Goal: Information Seeking & Learning: Learn about a topic

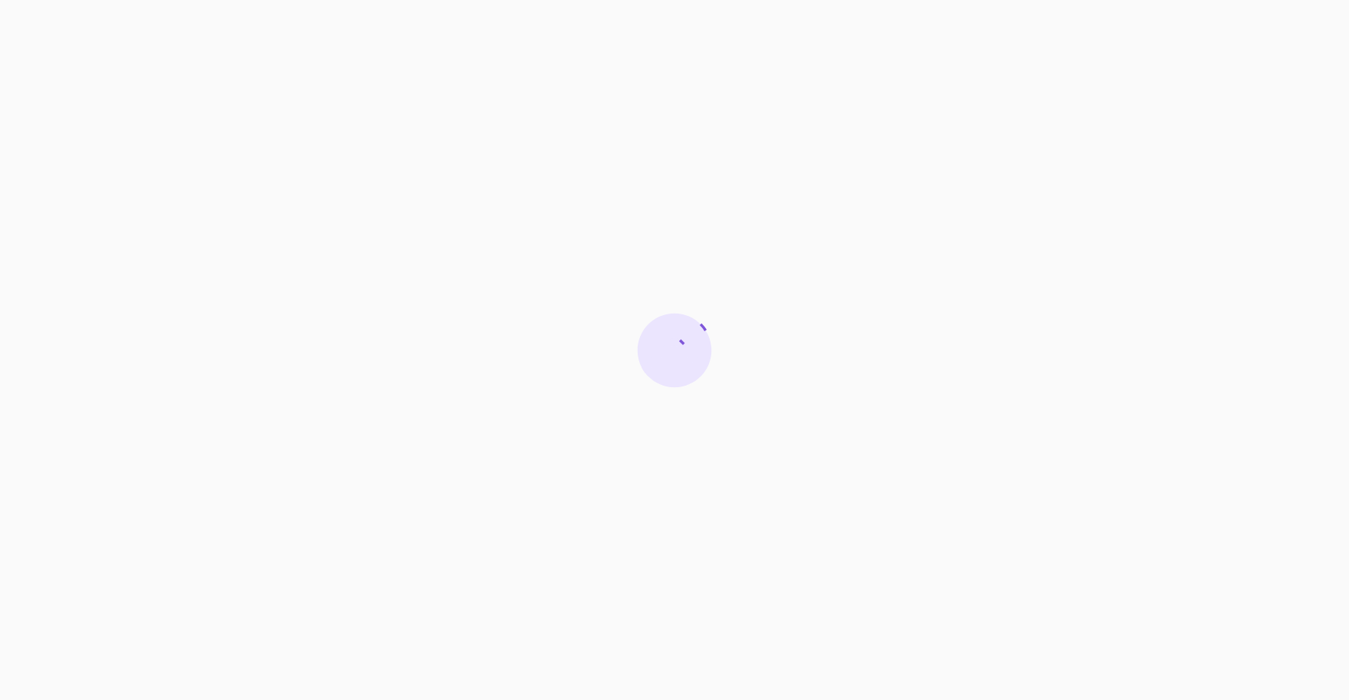
click at [758, 100] on div at bounding box center [674, 350] width 1349 height 700
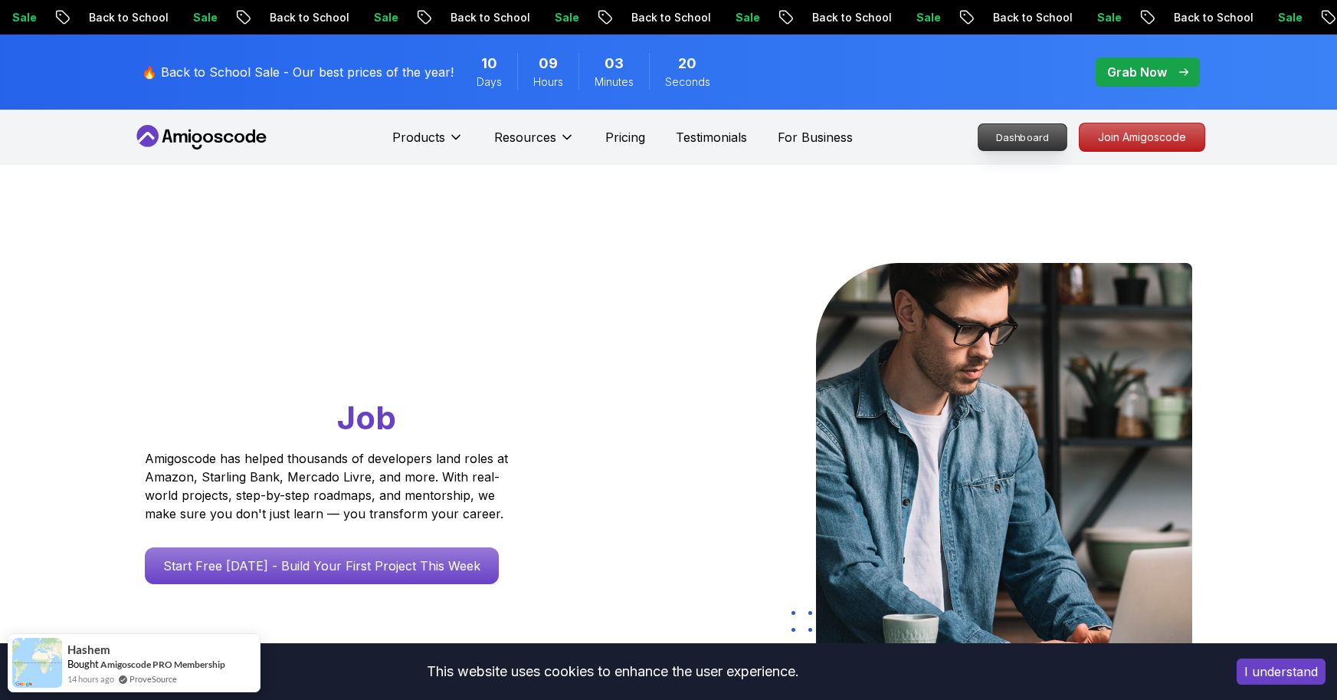
click at [661, 136] on p "Dashboard" at bounding box center [1023, 137] width 88 height 26
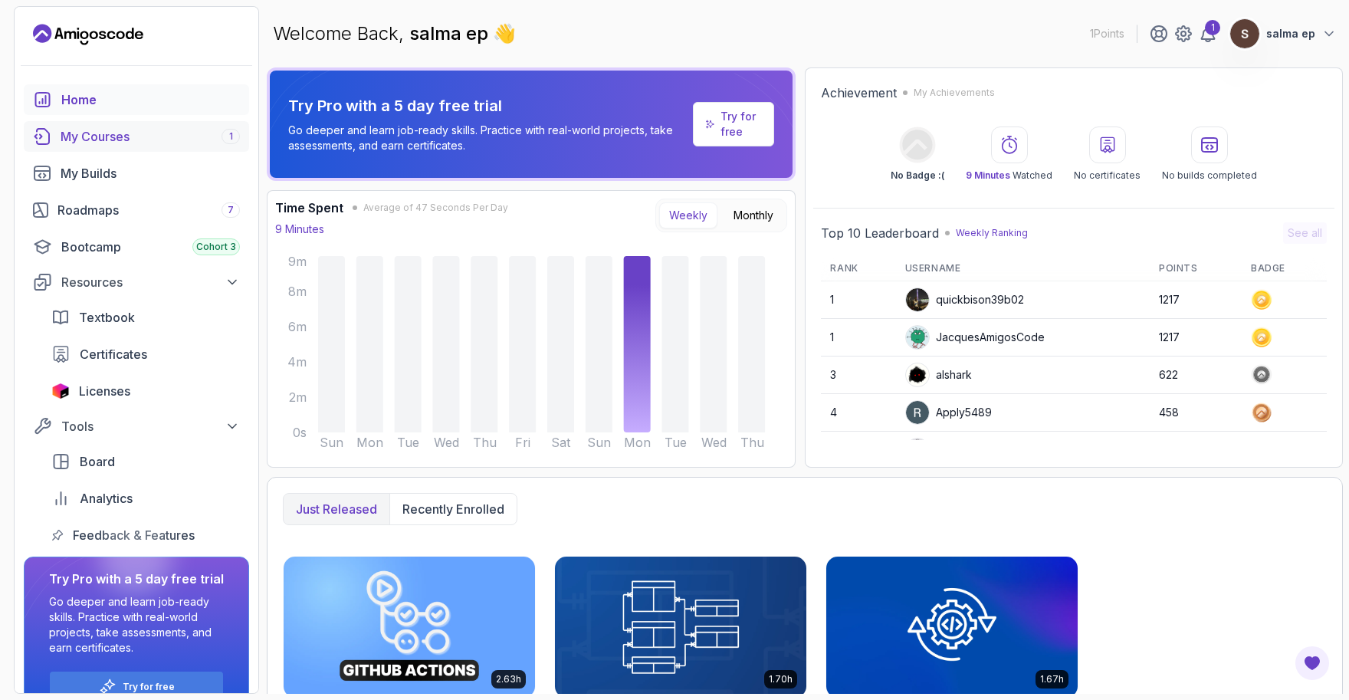
click at [188, 133] on div "My Courses 1" at bounding box center [150, 136] width 179 height 18
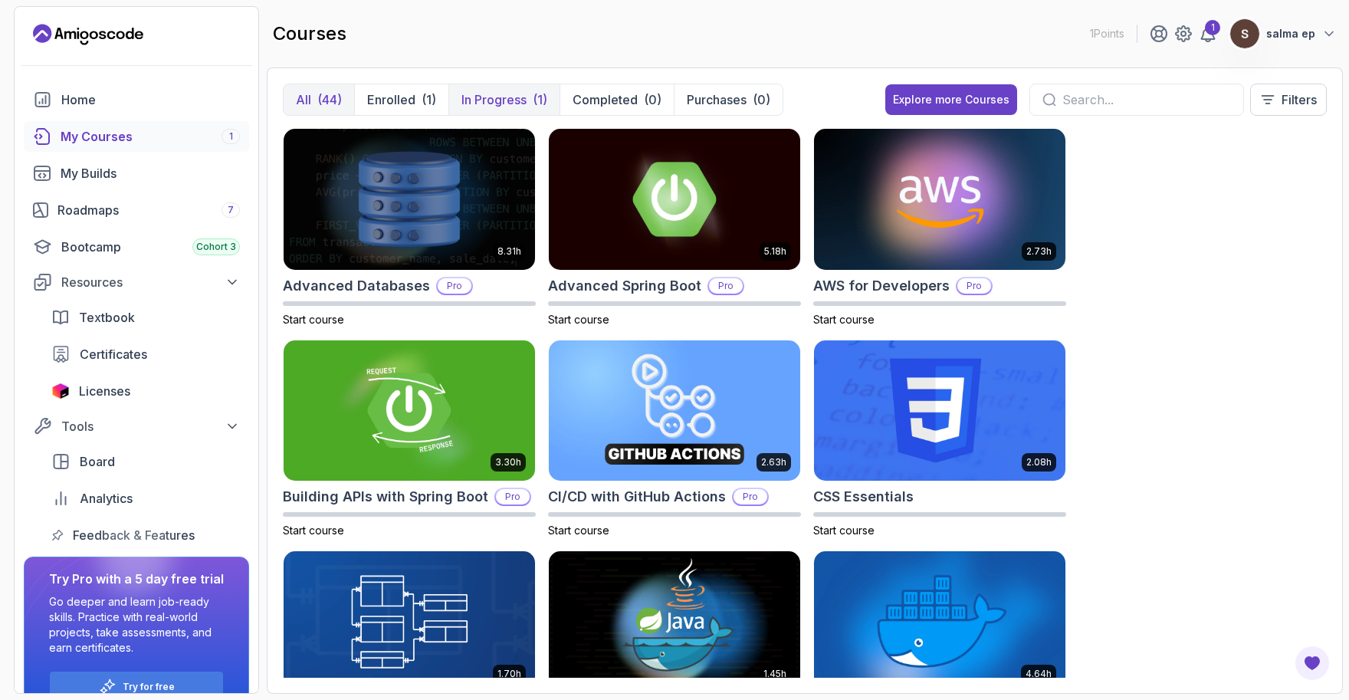
click at [507, 95] on p "In Progress" at bounding box center [493, 99] width 65 height 18
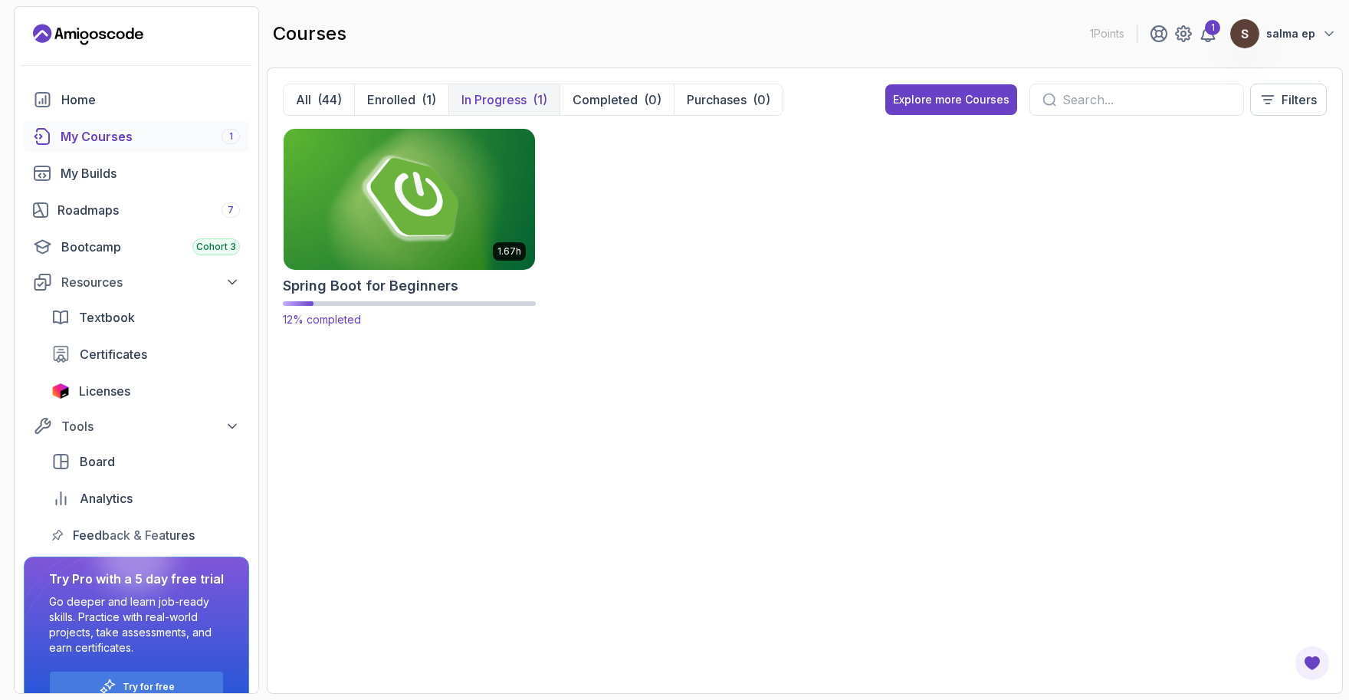
click at [474, 177] on img at bounding box center [409, 199] width 264 height 148
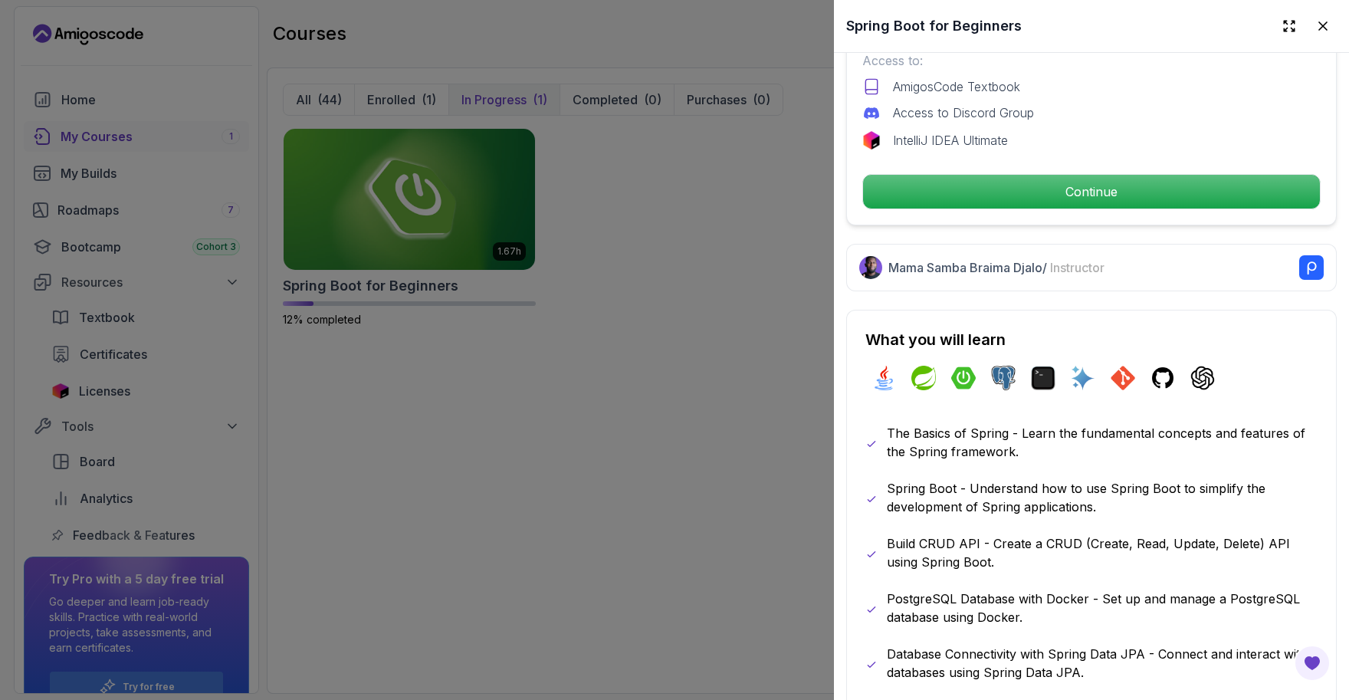
scroll to position [559, 0]
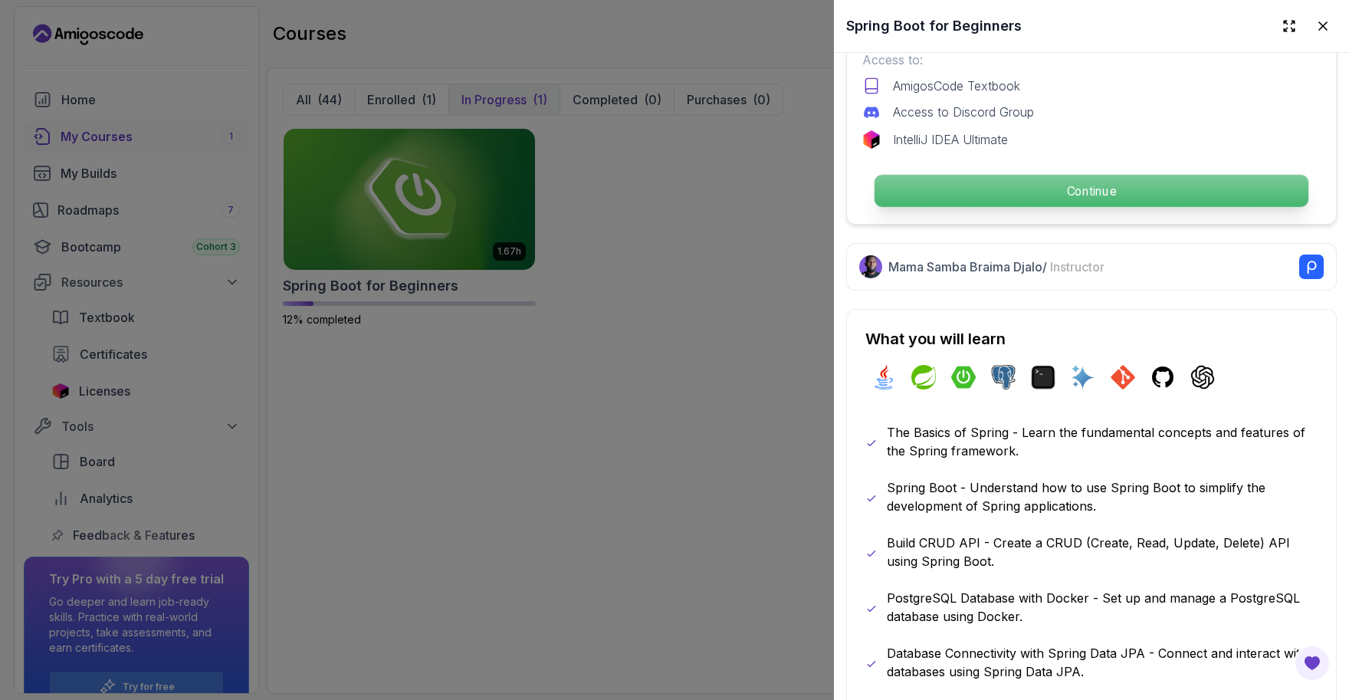
click at [661, 177] on p "Continue" at bounding box center [1091, 191] width 434 height 32
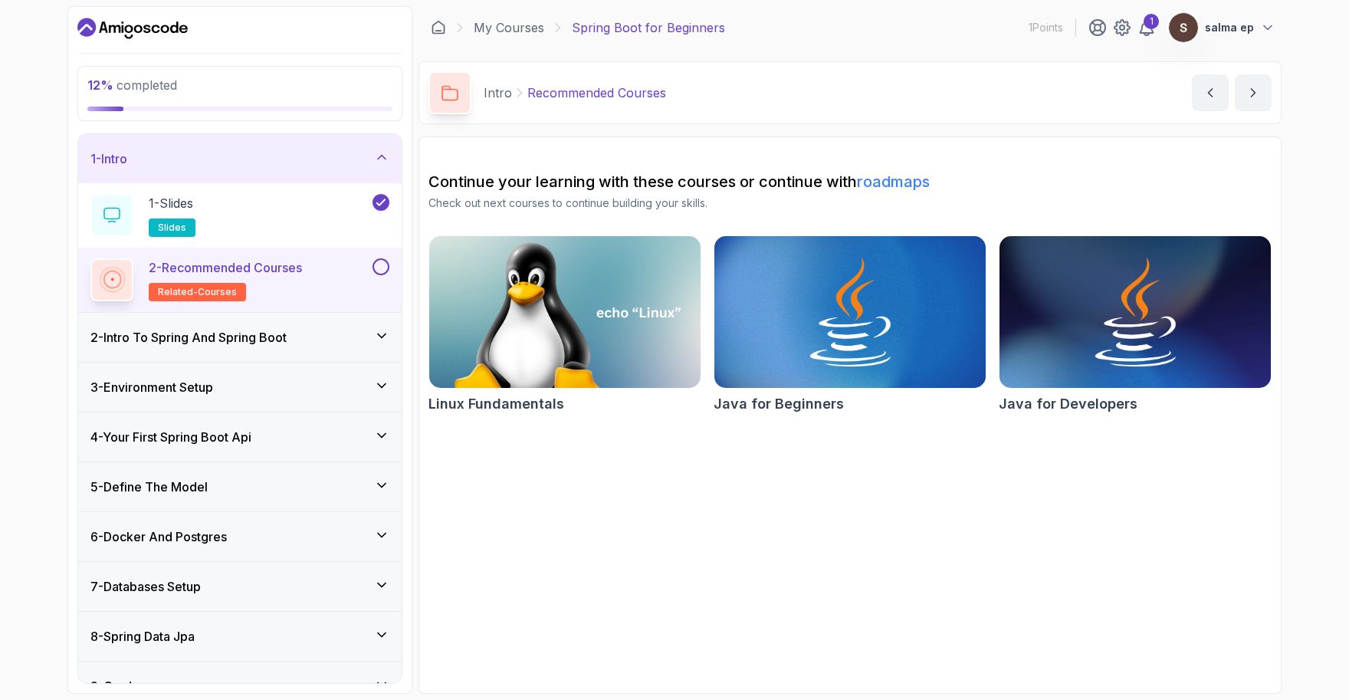
click at [330, 349] on div "2 - Intro To Spring And Spring Boot" at bounding box center [239, 337] width 323 height 49
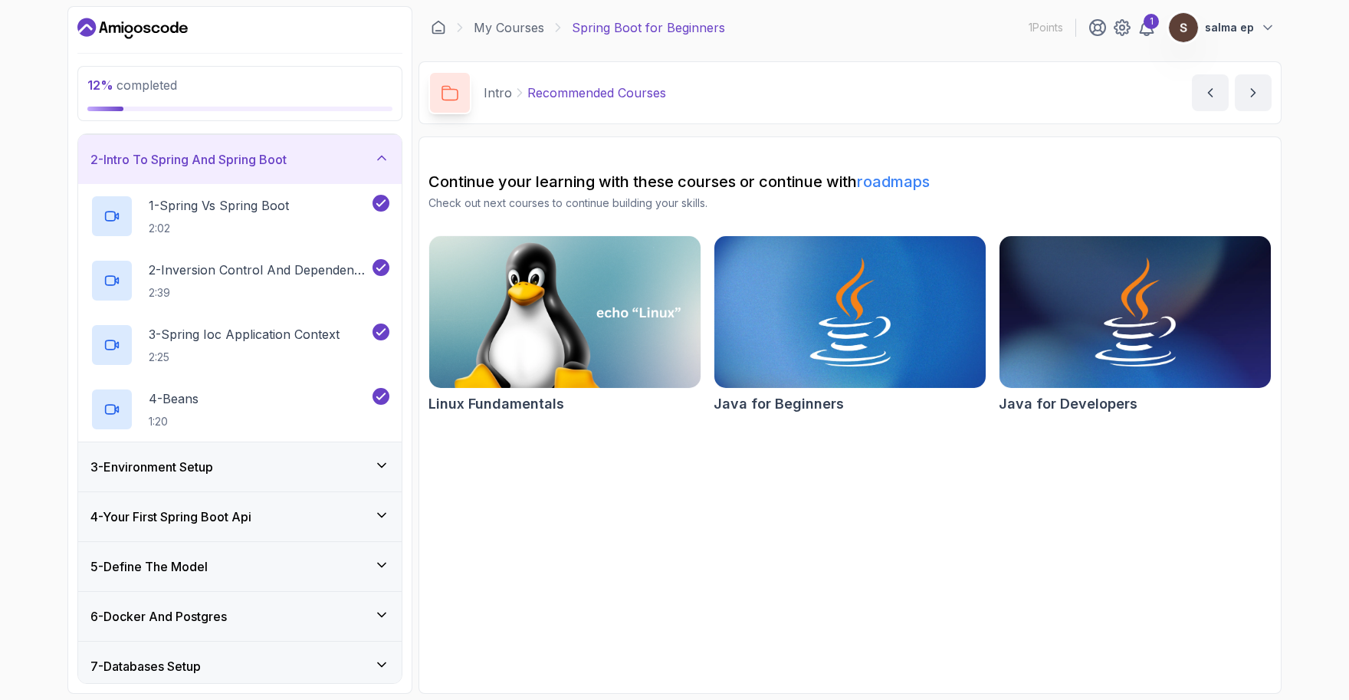
scroll to position [50, 0]
click at [340, 464] on div "3 - Environment Setup" at bounding box center [239, 466] width 299 height 18
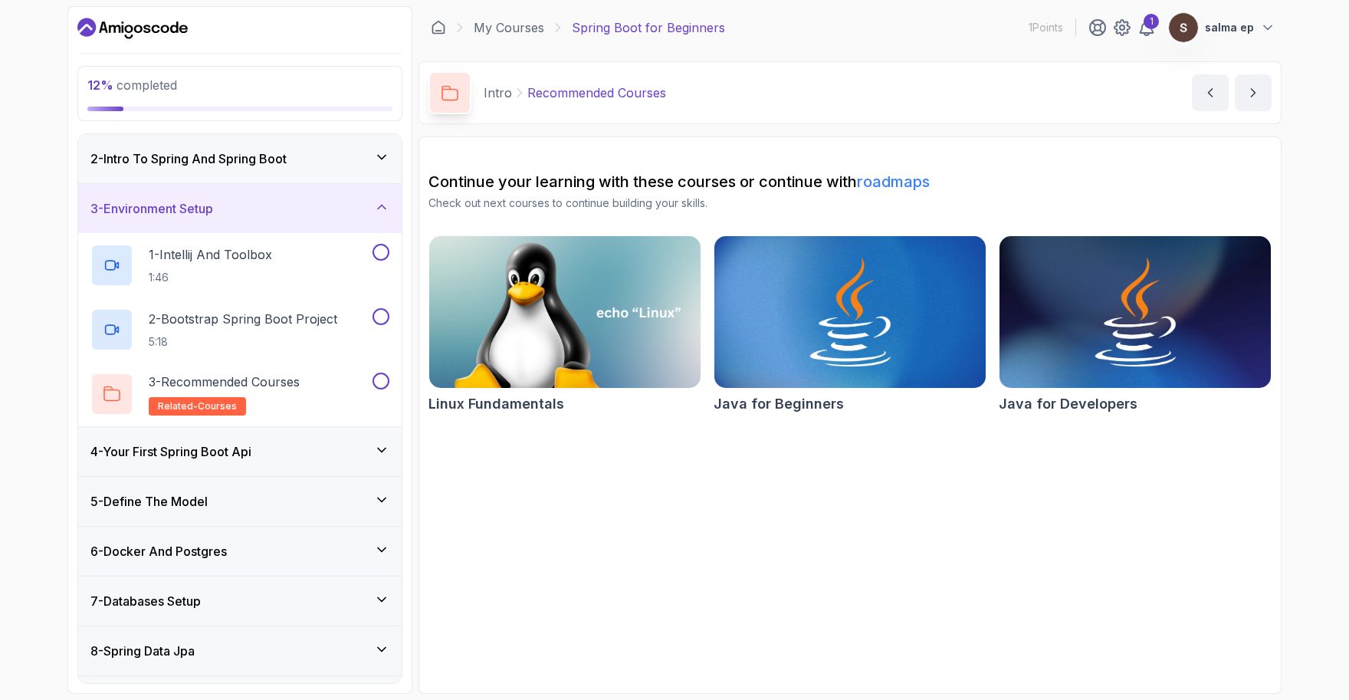
click at [347, 159] on div "2 - Intro To Spring And Spring Boot" at bounding box center [239, 158] width 299 height 18
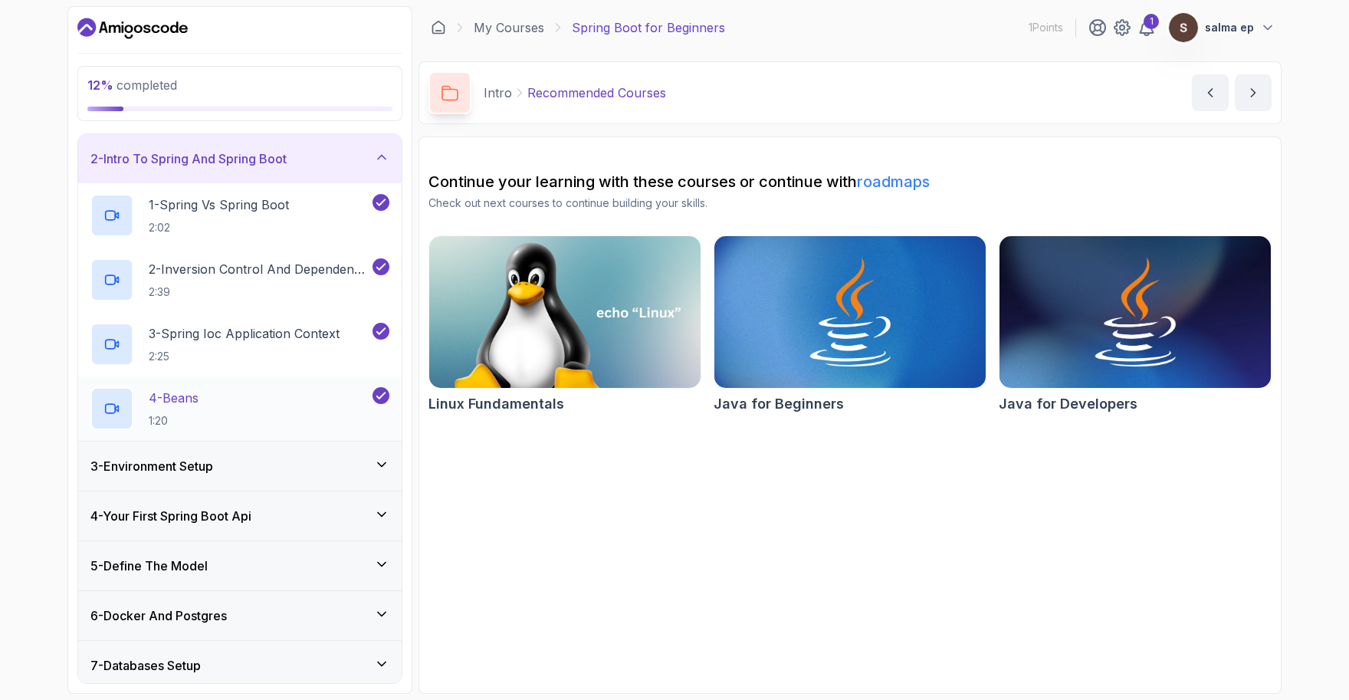
click at [330, 409] on div "4 - Beans 1:20" at bounding box center [229, 408] width 279 height 43
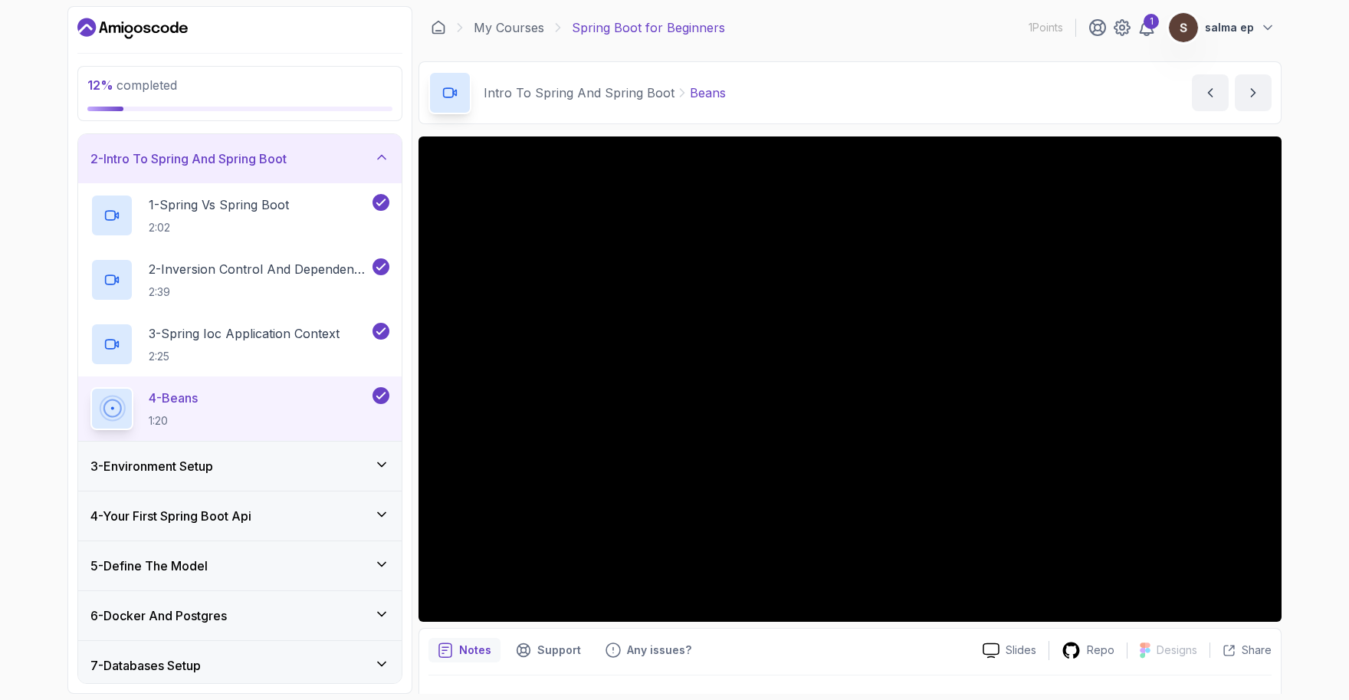
click at [661, 533] on div "12 % completed 1 - Intro 2 - Intro To Spring And Spring Boot 1 - Spring Vs Spri…" at bounding box center [674, 350] width 1349 height 700
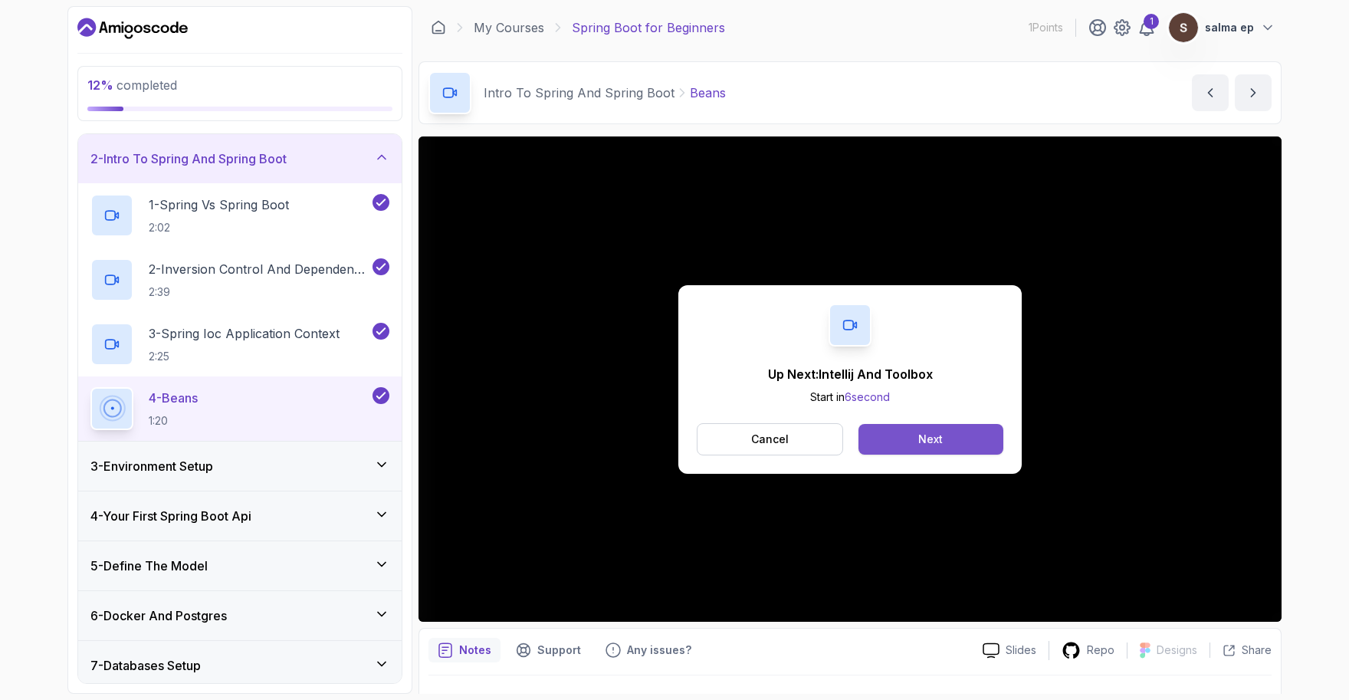
click at [661, 438] on button "Next" at bounding box center [930, 439] width 145 height 31
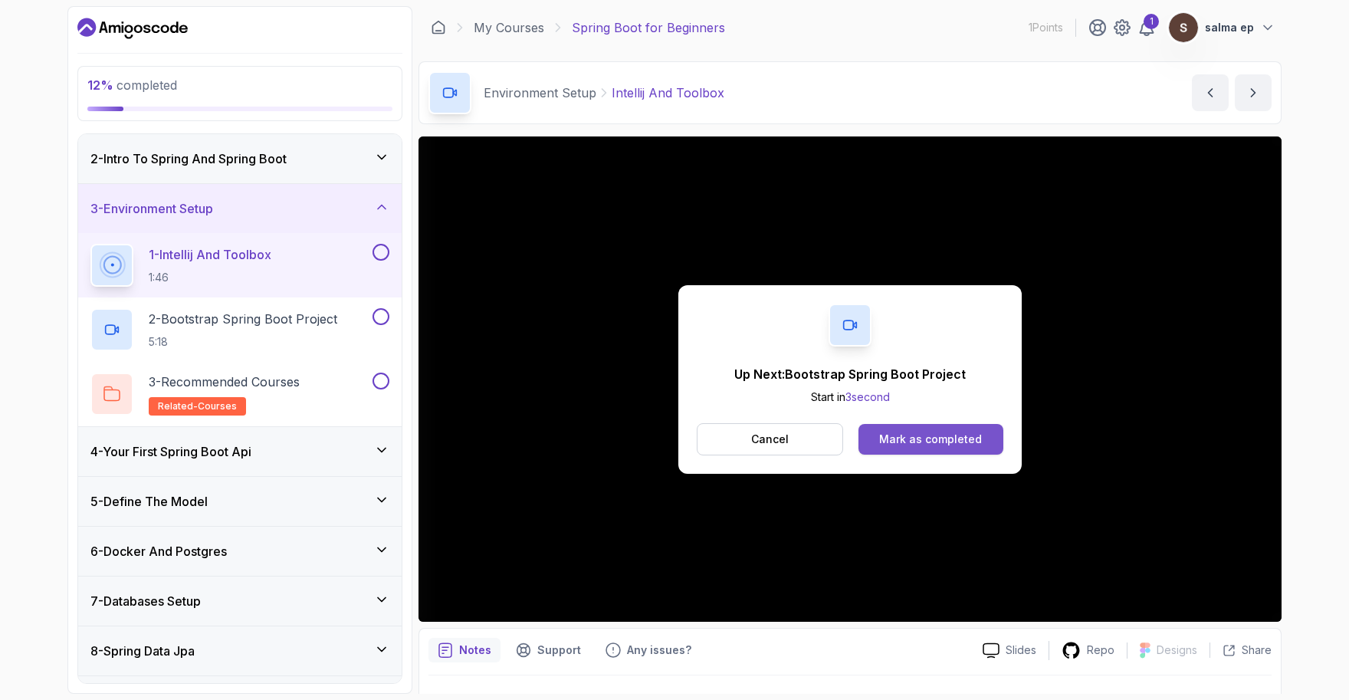
click at [661, 435] on div "Mark as completed" at bounding box center [930, 438] width 103 height 15
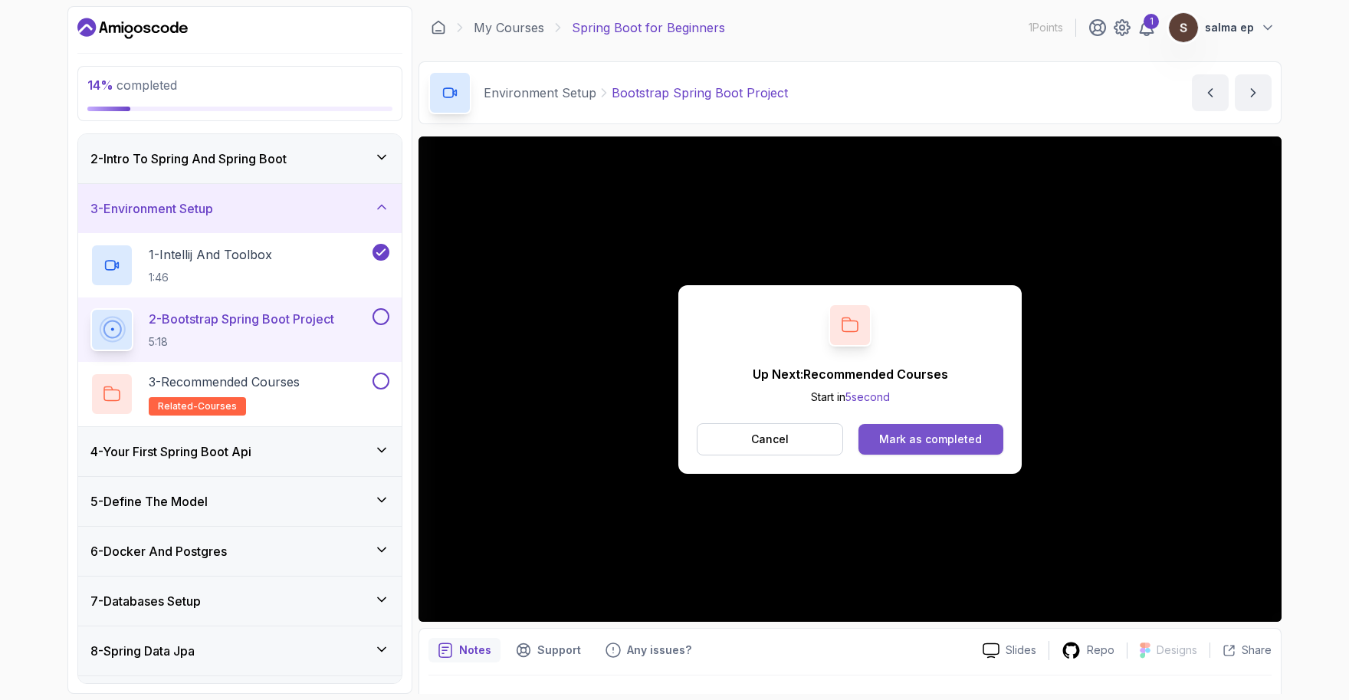
click at [661, 449] on button "Mark as completed" at bounding box center [930, 439] width 145 height 31
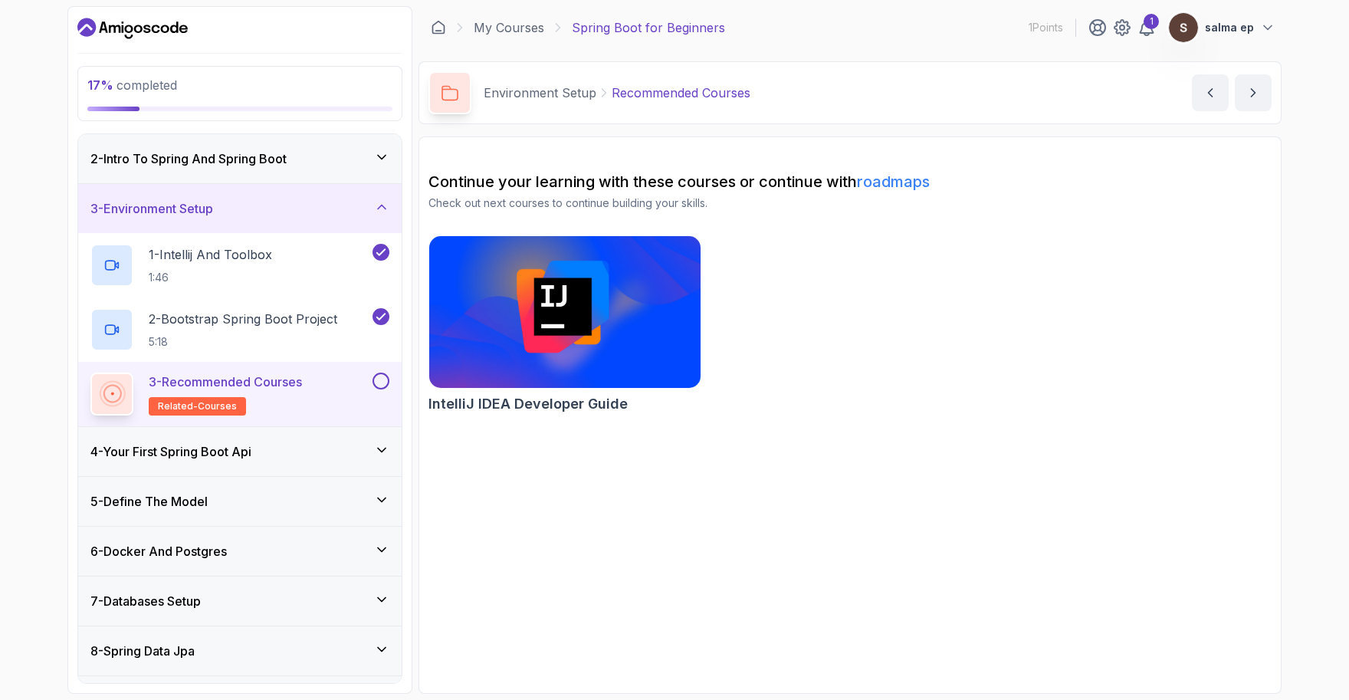
click at [383, 389] on button at bounding box center [380, 380] width 17 height 17
click at [385, 467] on div "4 - Your First Spring Boot Api" at bounding box center [239, 451] width 323 height 49
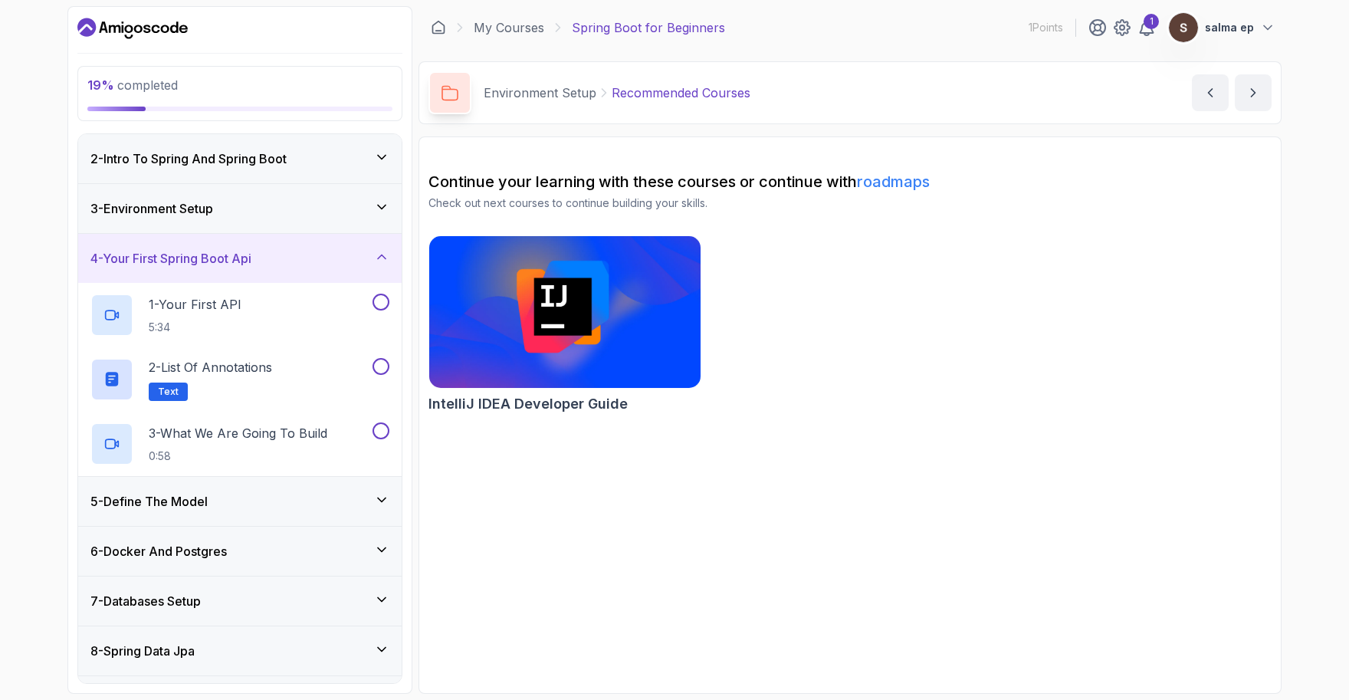
click at [378, 213] on icon at bounding box center [381, 206] width 15 height 15
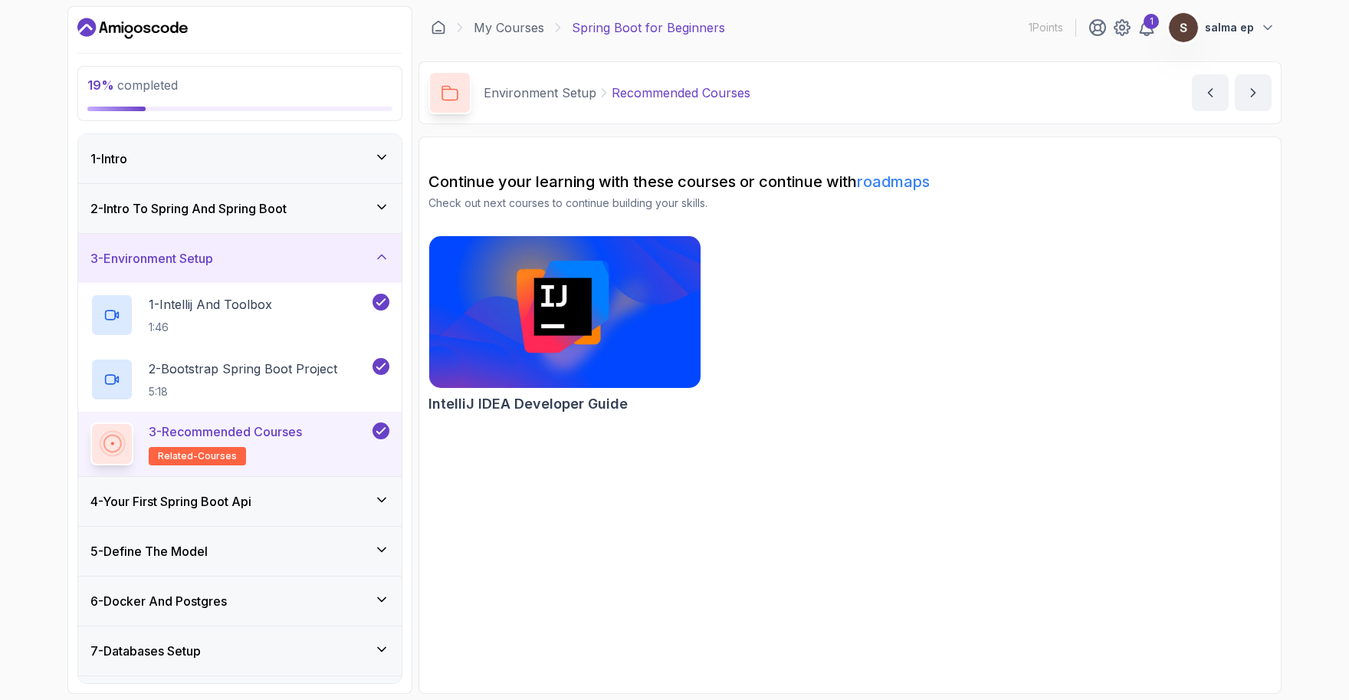
click at [381, 223] on div "2 - Intro To Spring And Spring Boot" at bounding box center [239, 208] width 323 height 49
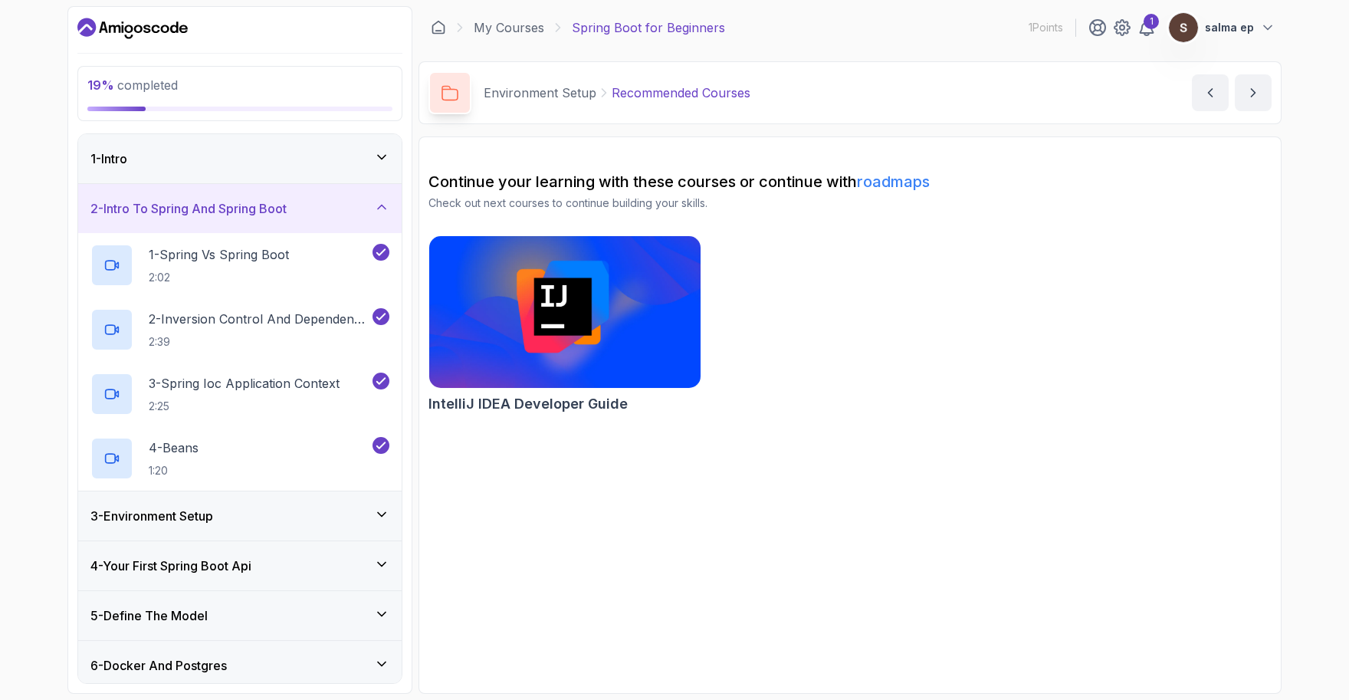
click at [380, 159] on icon at bounding box center [381, 156] width 15 height 15
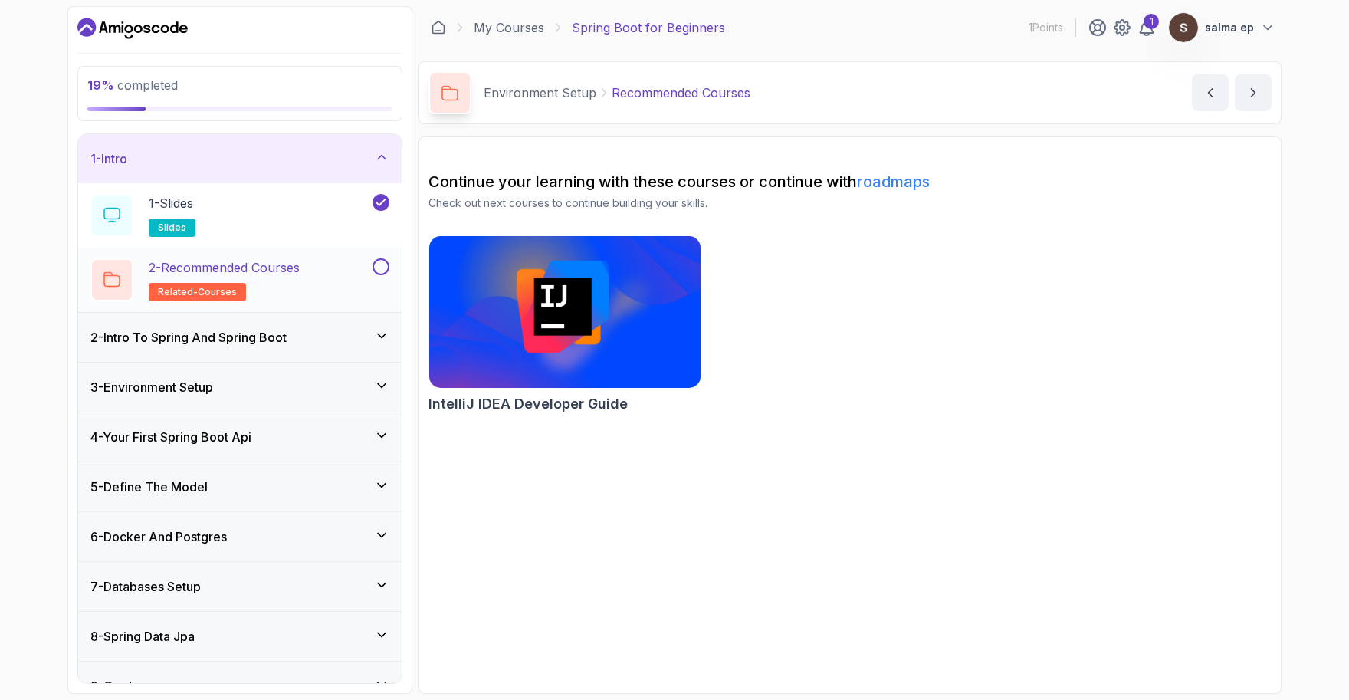
click at [382, 264] on button at bounding box center [380, 266] width 17 height 17
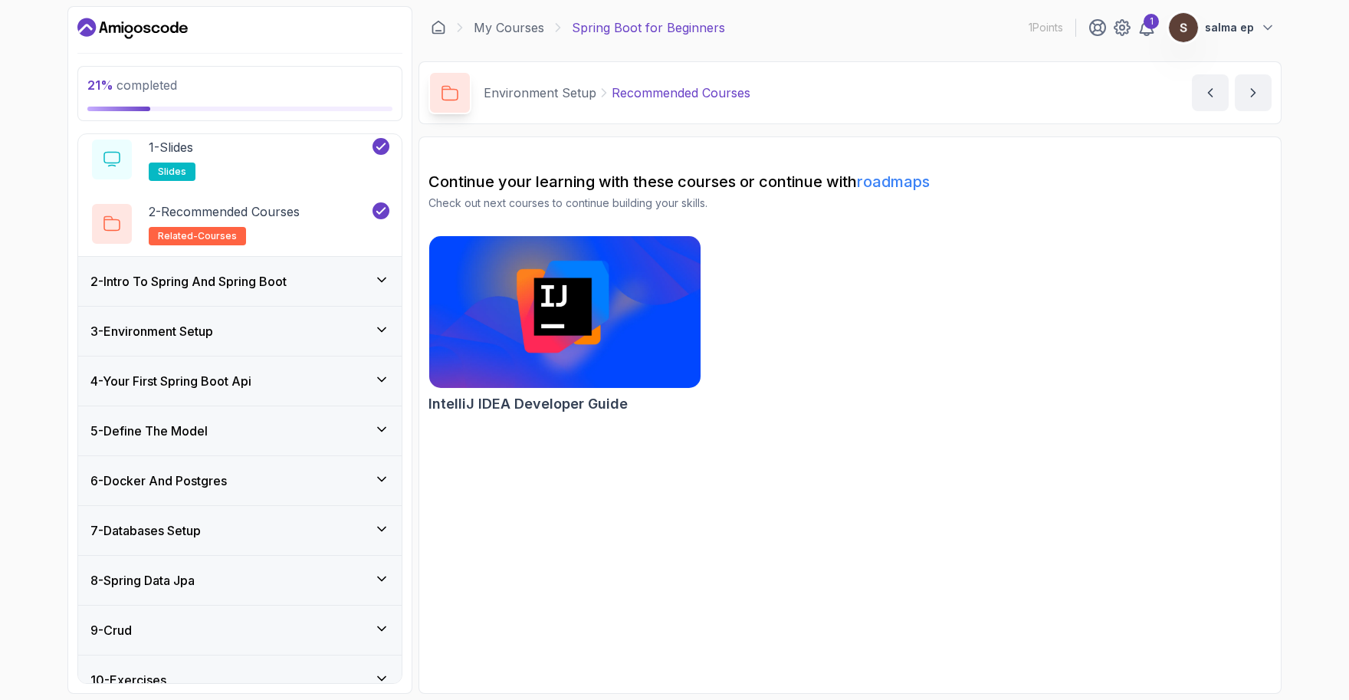
scroll to position [58, 0]
click at [379, 290] on div "2 - Intro To Spring And Spring Boot" at bounding box center [239, 278] width 323 height 49
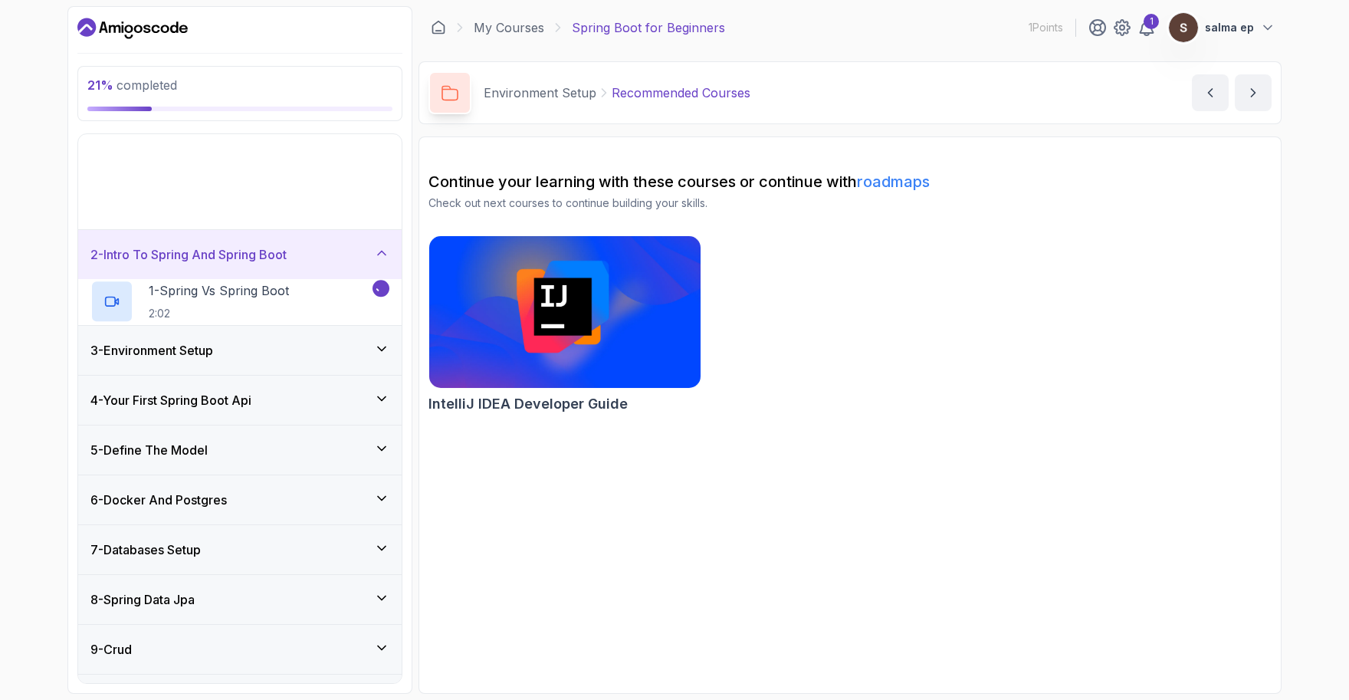
scroll to position [48, 0]
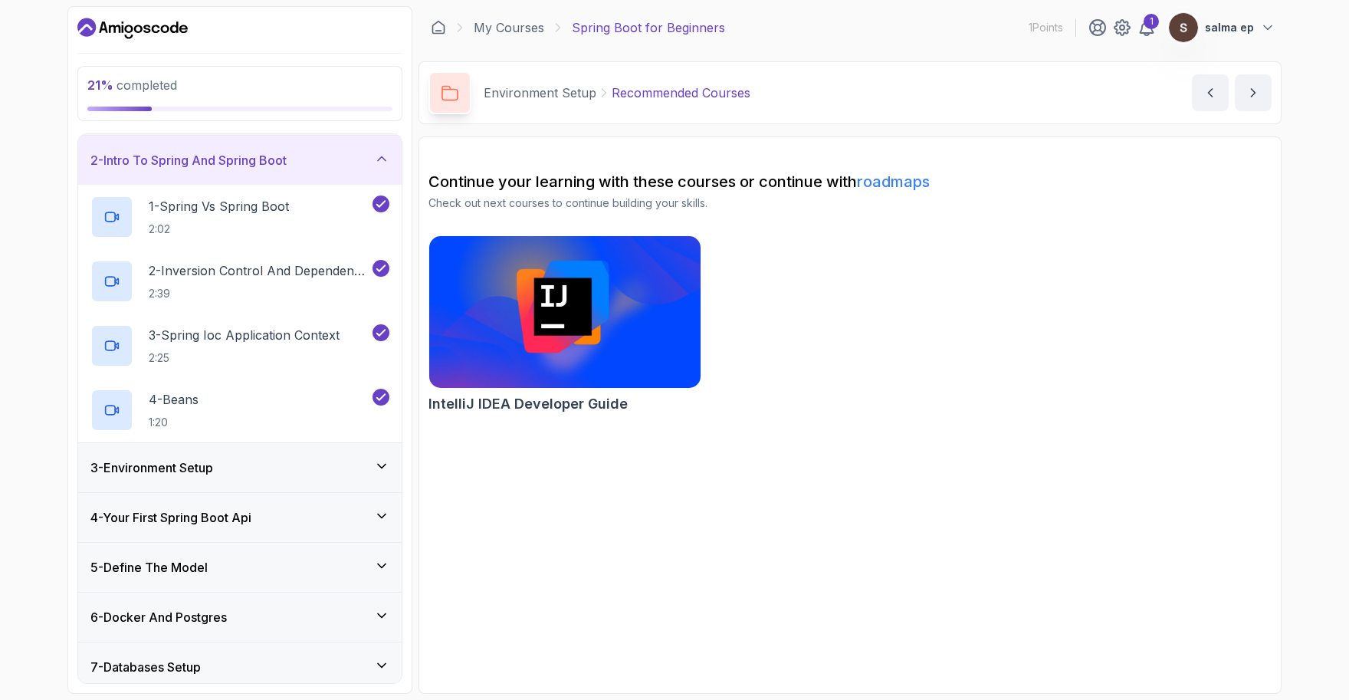
click at [379, 467] on icon at bounding box center [381, 465] width 15 height 15
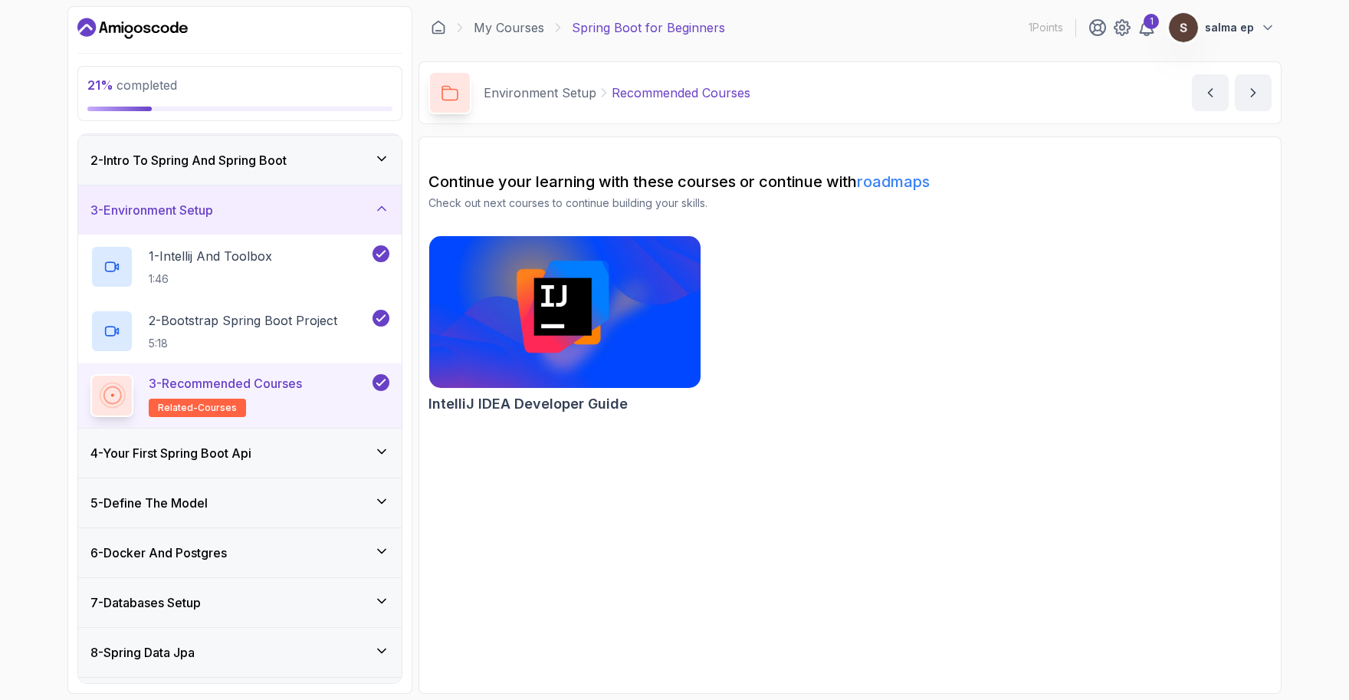
click at [378, 444] on icon at bounding box center [381, 451] width 15 height 15
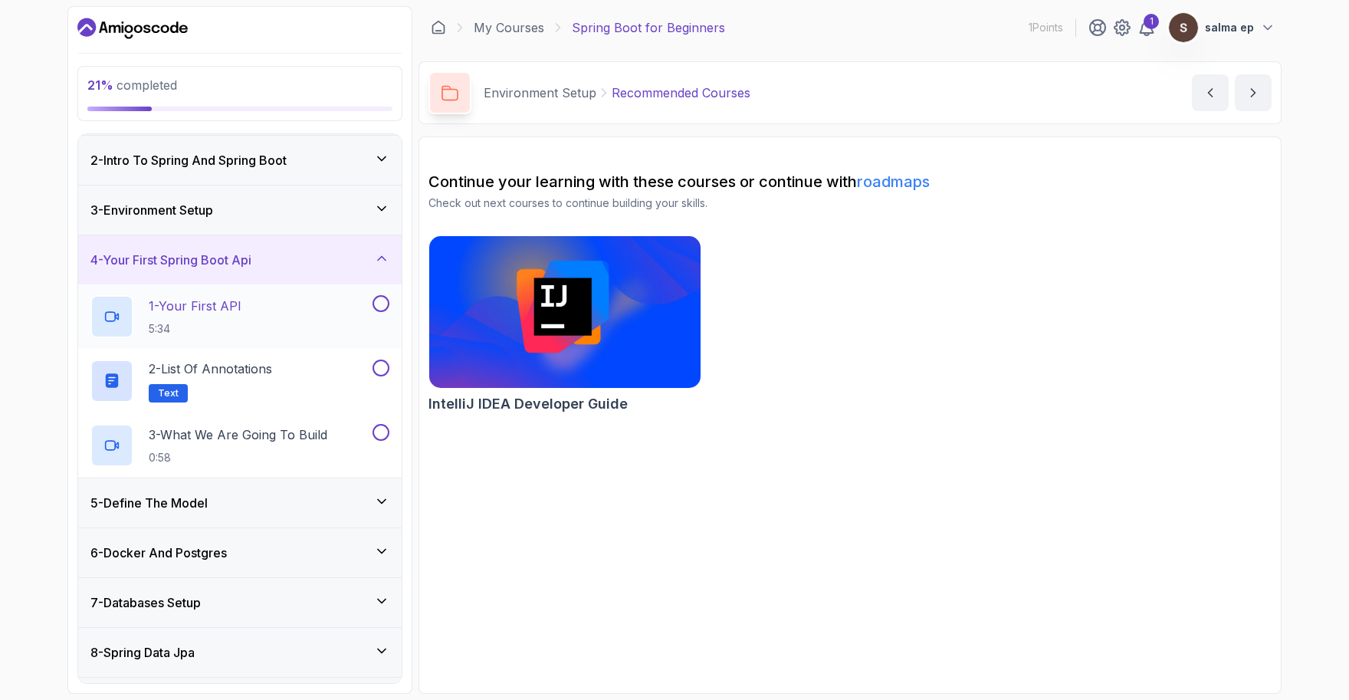
click at [385, 317] on button "1 - Your First API 5:34" at bounding box center [239, 316] width 299 height 43
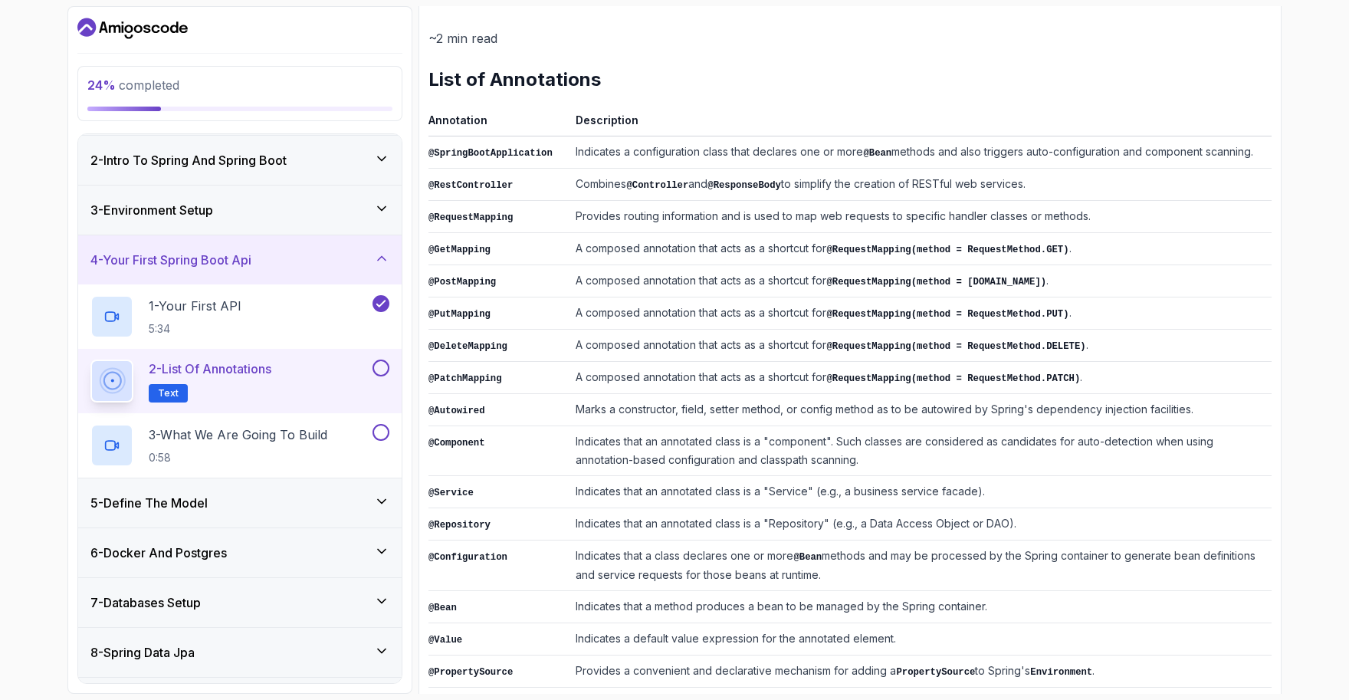
scroll to position [178, 0]
drag, startPoint x: 663, startPoint y: 182, endPoint x: 1126, endPoint y: 192, distance: 463.0
click at [661, 192] on td "Combines @Controller and @ResponseBody to simplify the creation of RESTful web …" at bounding box center [920, 185] width 702 height 32
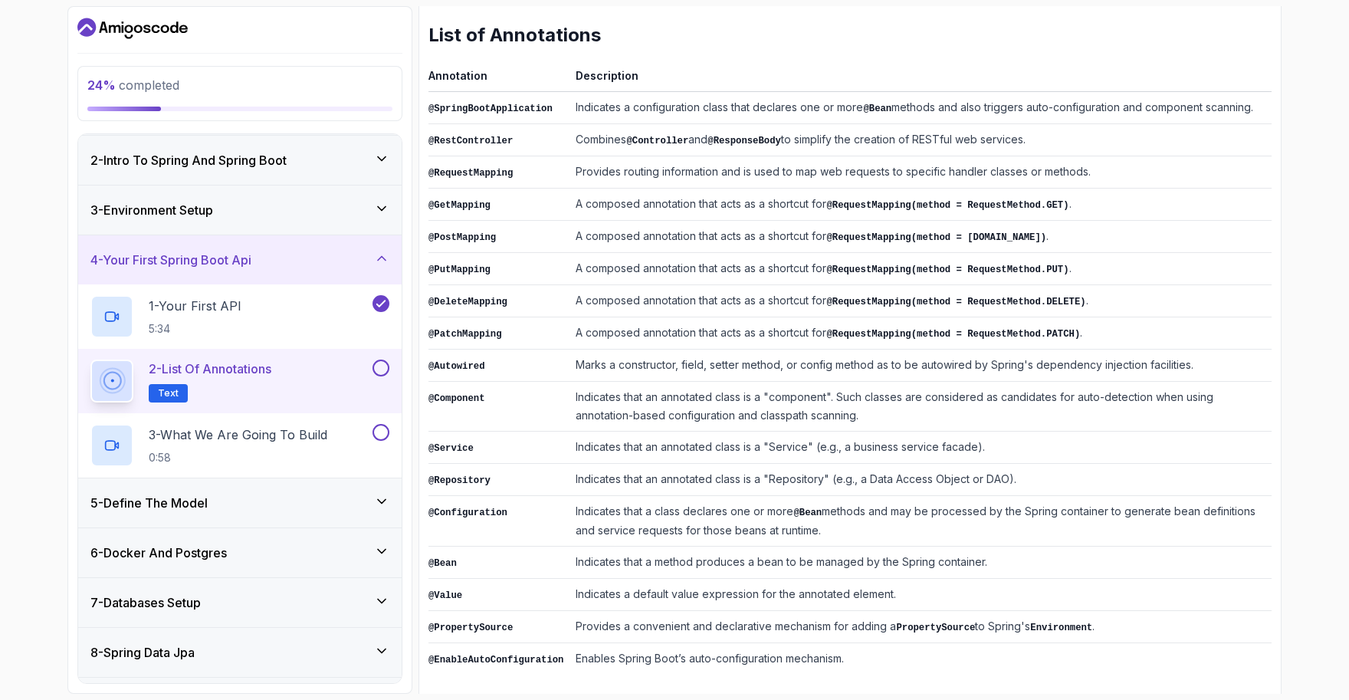
click at [640, 233] on td "A composed annotation that acts as a shortcut for @RequestMapping(method = Requ…" at bounding box center [920, 237] width 702 height 32
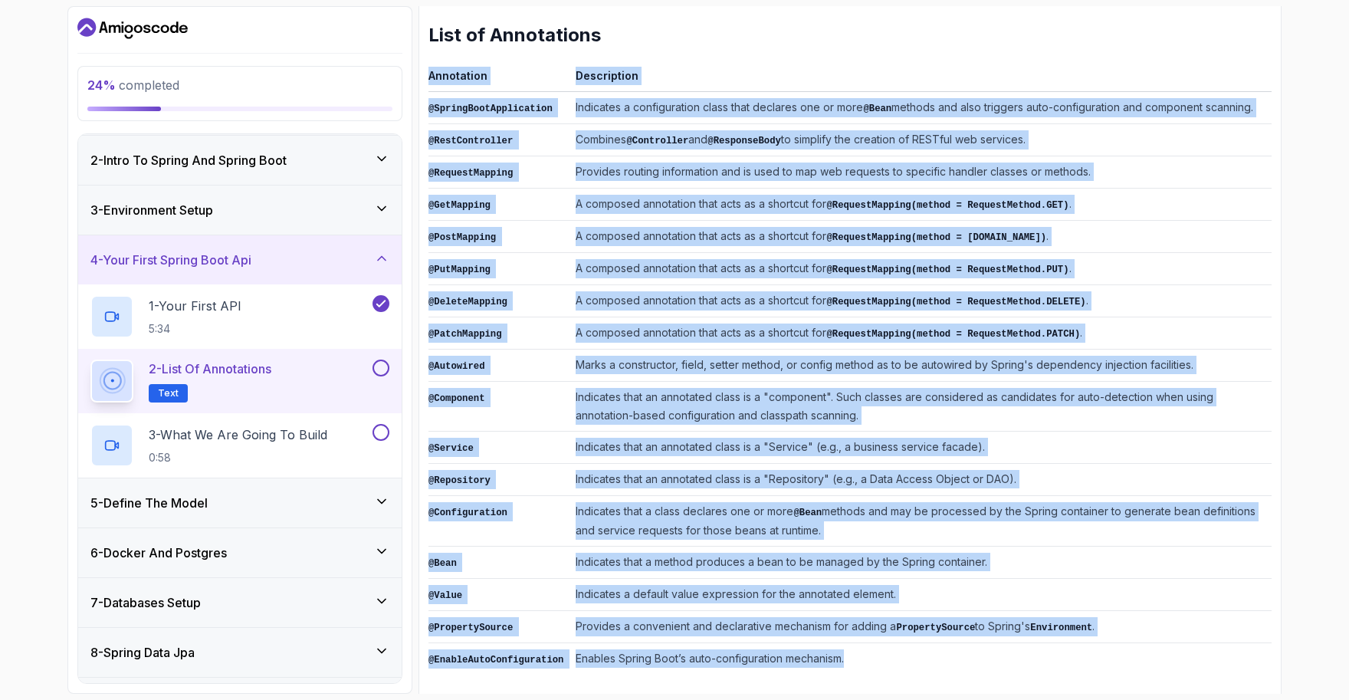
drag, startPoint x: 429, startPoint y: 76, endPoint x: 924, endPoint y: 655, distance: 762.1
click at [661, 655] on table "Annotation Description @SpringBootApplication Indicates a configuration class t…" at bounding box center [849, 370] width 843 height 609
copy table "Annotation Description @SpringBootApplication Indicates a configuration class t…"
click at [382, 372] on button at bounding box center [380, 367] width 17 height 17
click at [334, 424] on div "3 - What We Are Going To Build 0:58" at bounding box center [229, 445] width 279 height 43
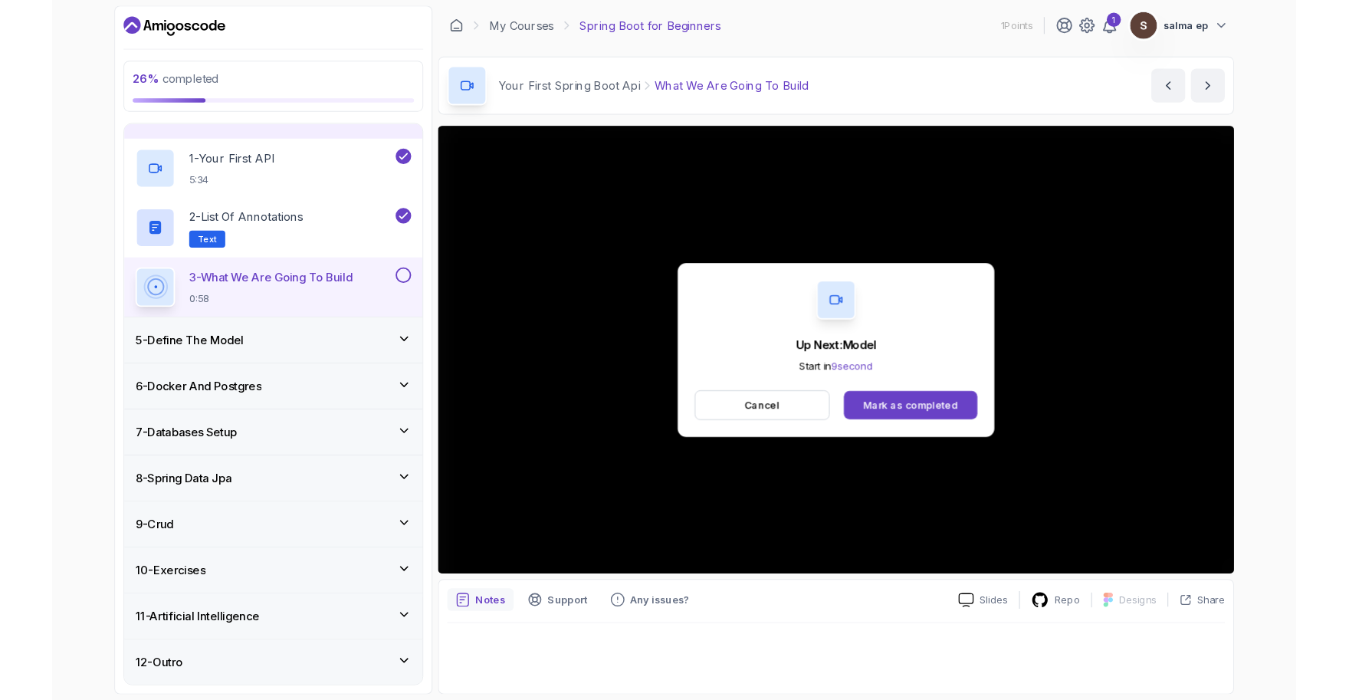
scroll to position [241, 0]
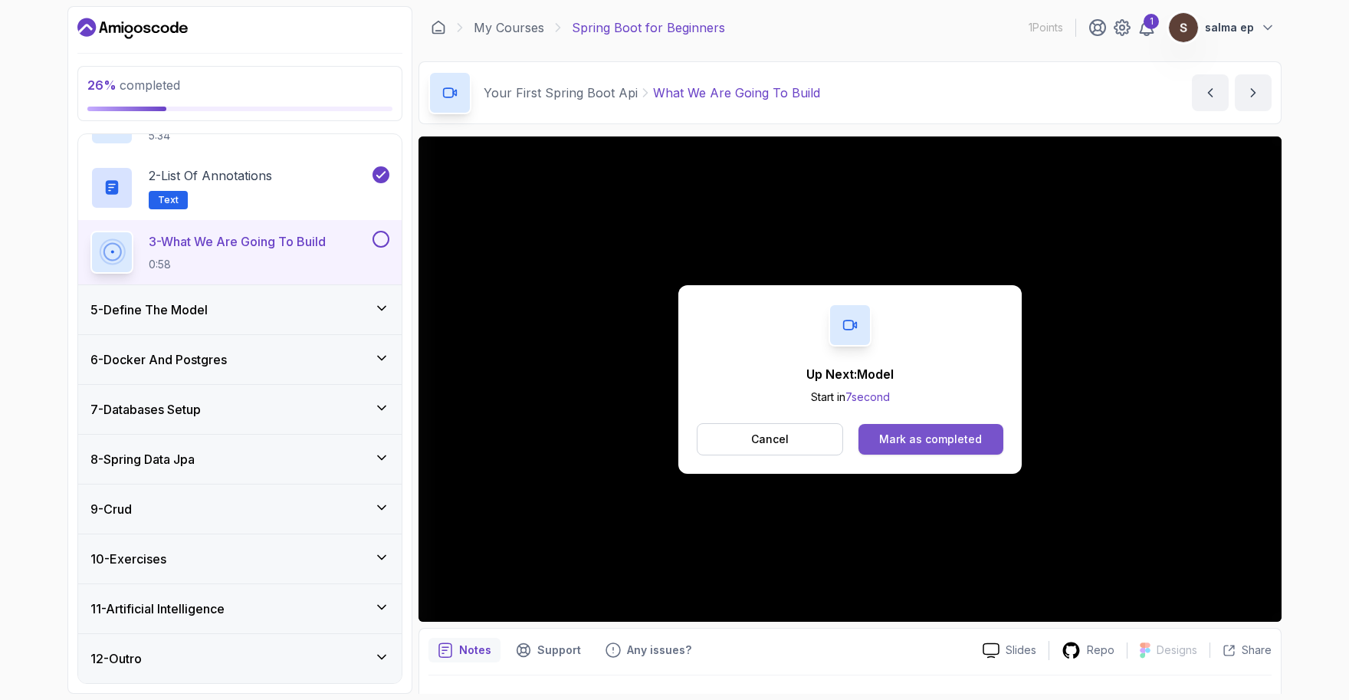
click at [661, 431] on div "Mark as completed" at bounding box center [930, 438] width 103 height 15
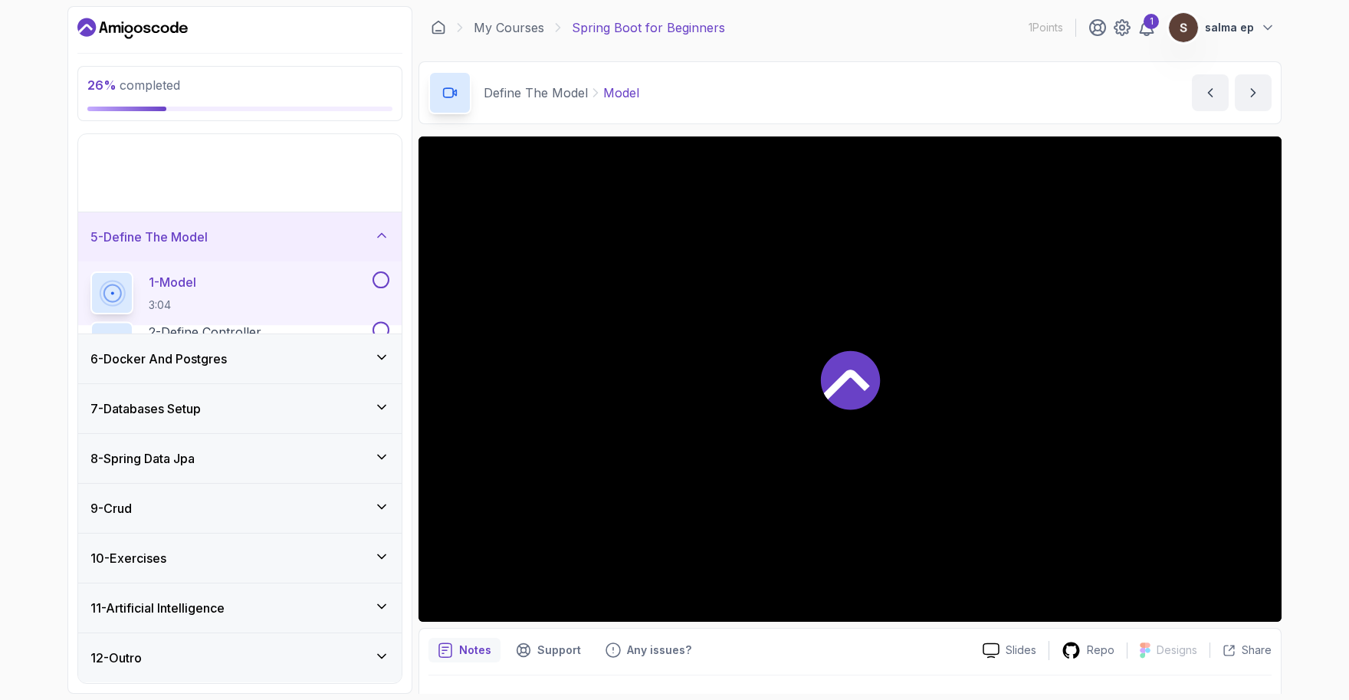
scroll to position [48, 0]
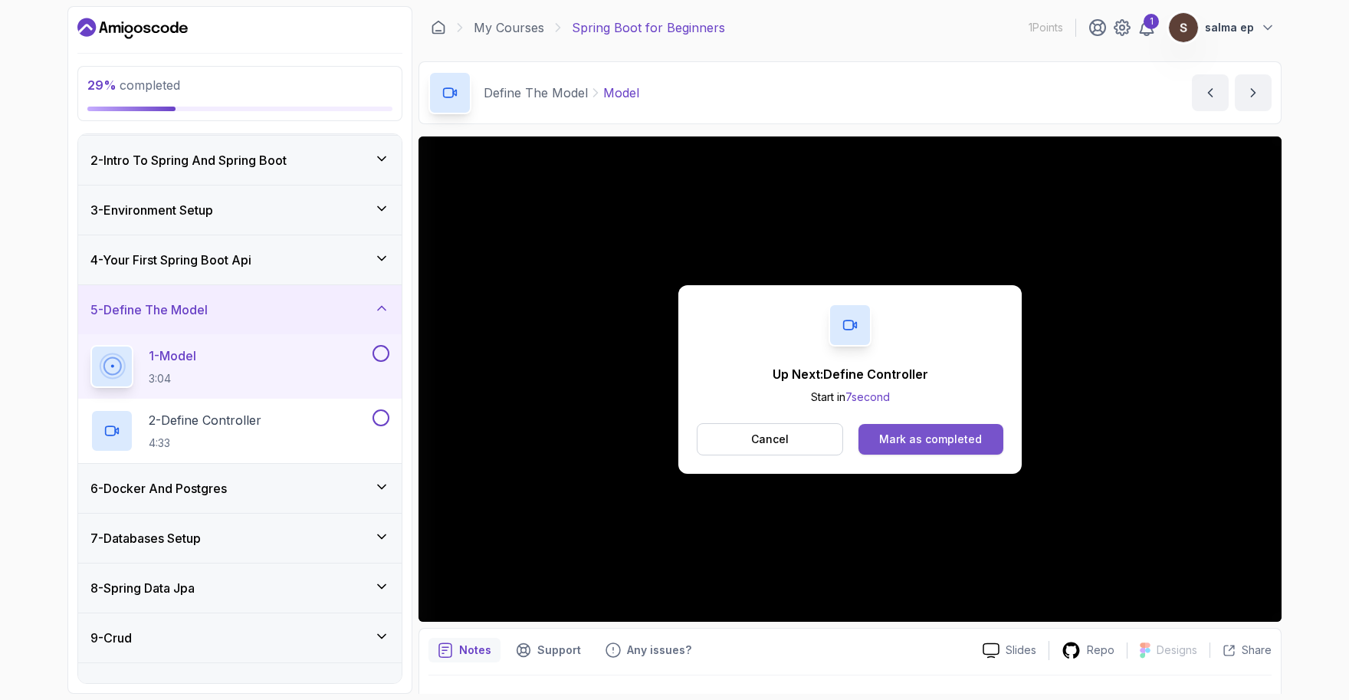
click at [661, 431] on div "Mark as completed" at bounding box center [930, 438] width 103 height 15
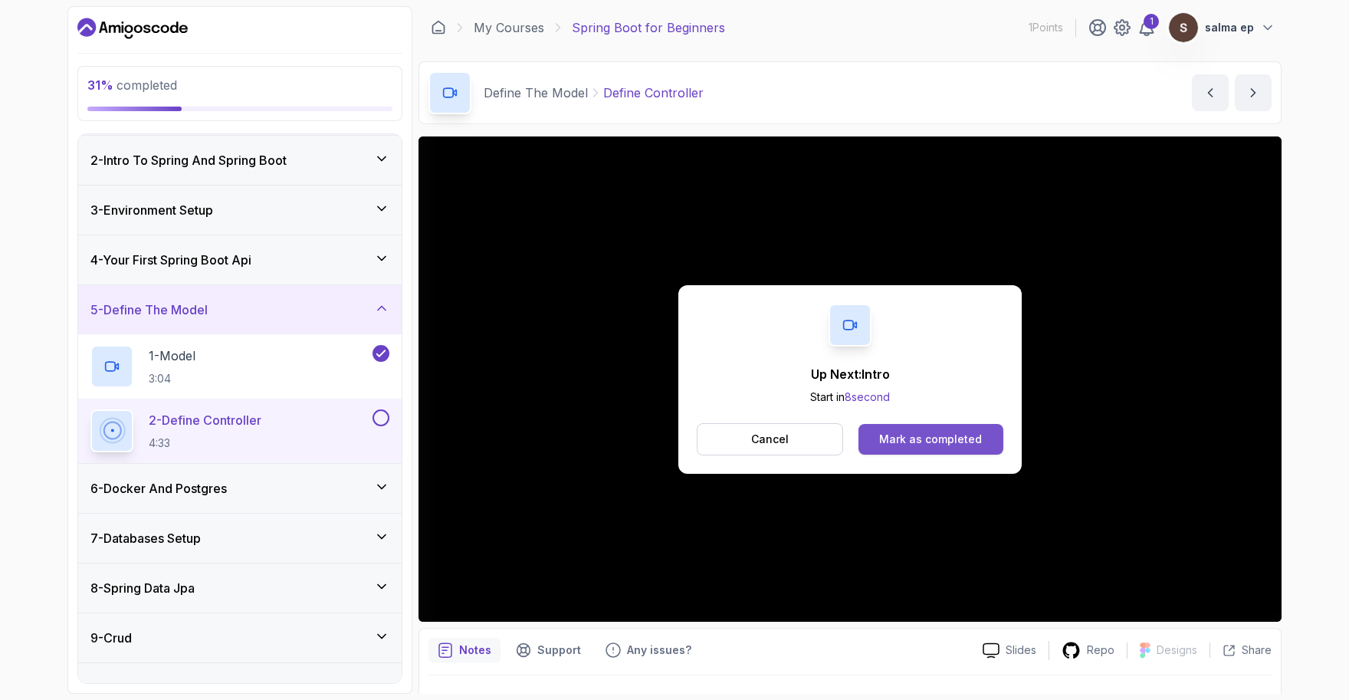
click at [661, 432] on div "Mark as completed" at bounding box center [930, 438] width 103 height 15
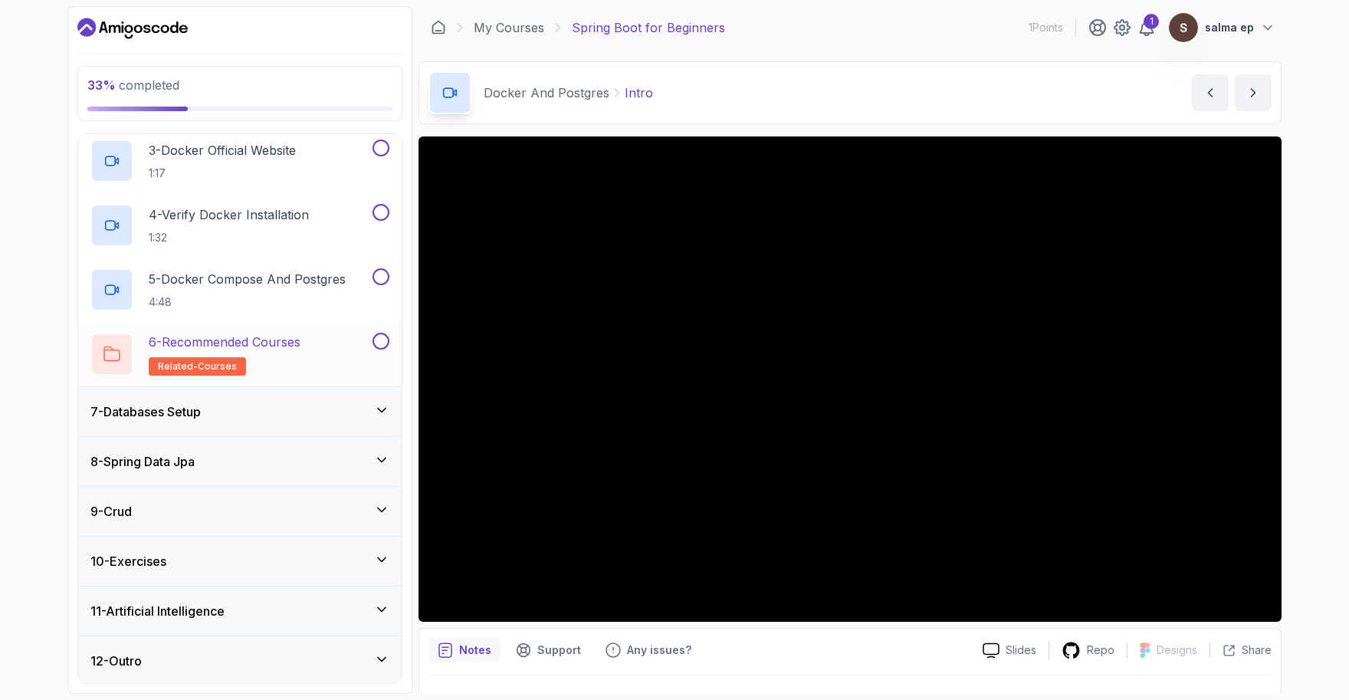
scroll to position [433, 0]
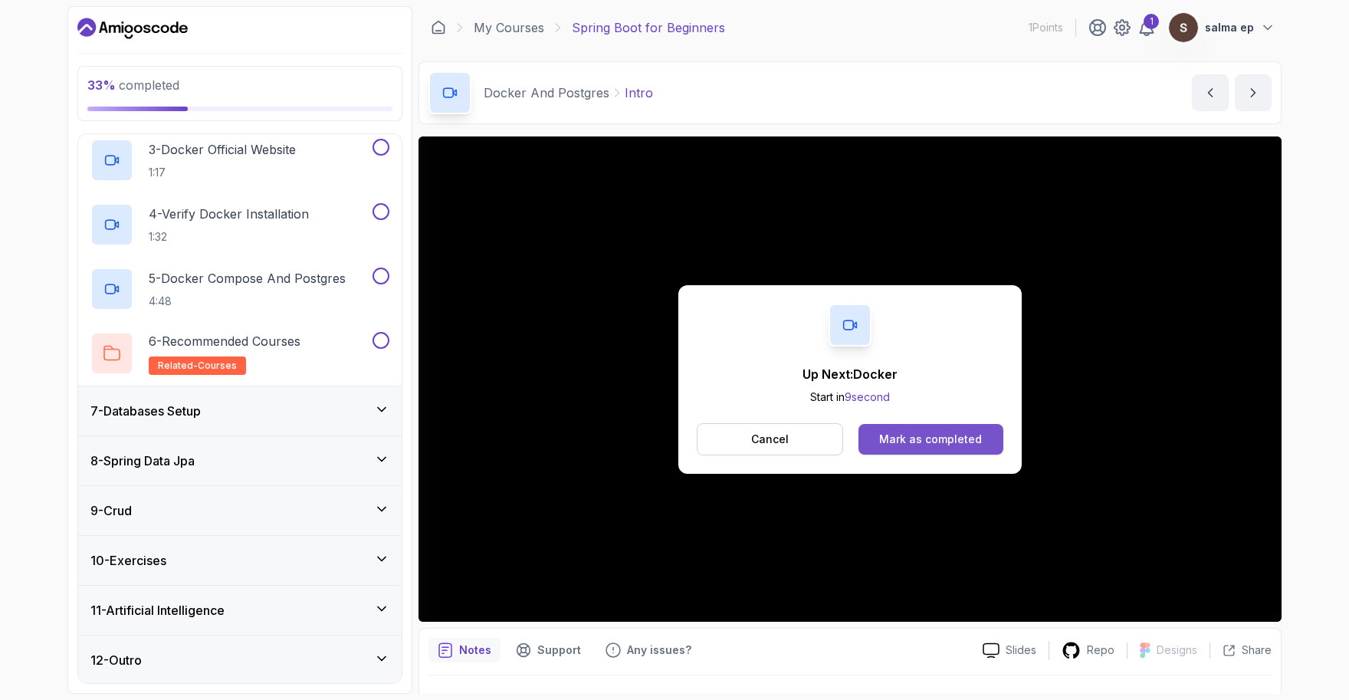
click at [661, 432] on div "Mark as completed" at bounding box center [930, 438] width 103 height 15
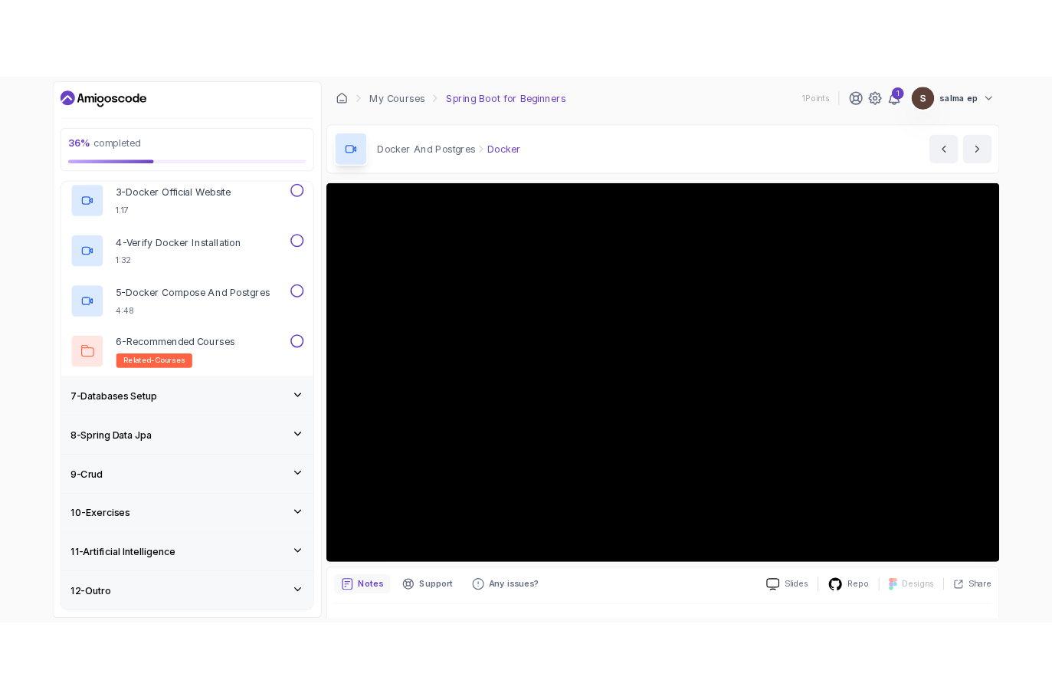
scroll to position [34, 0]
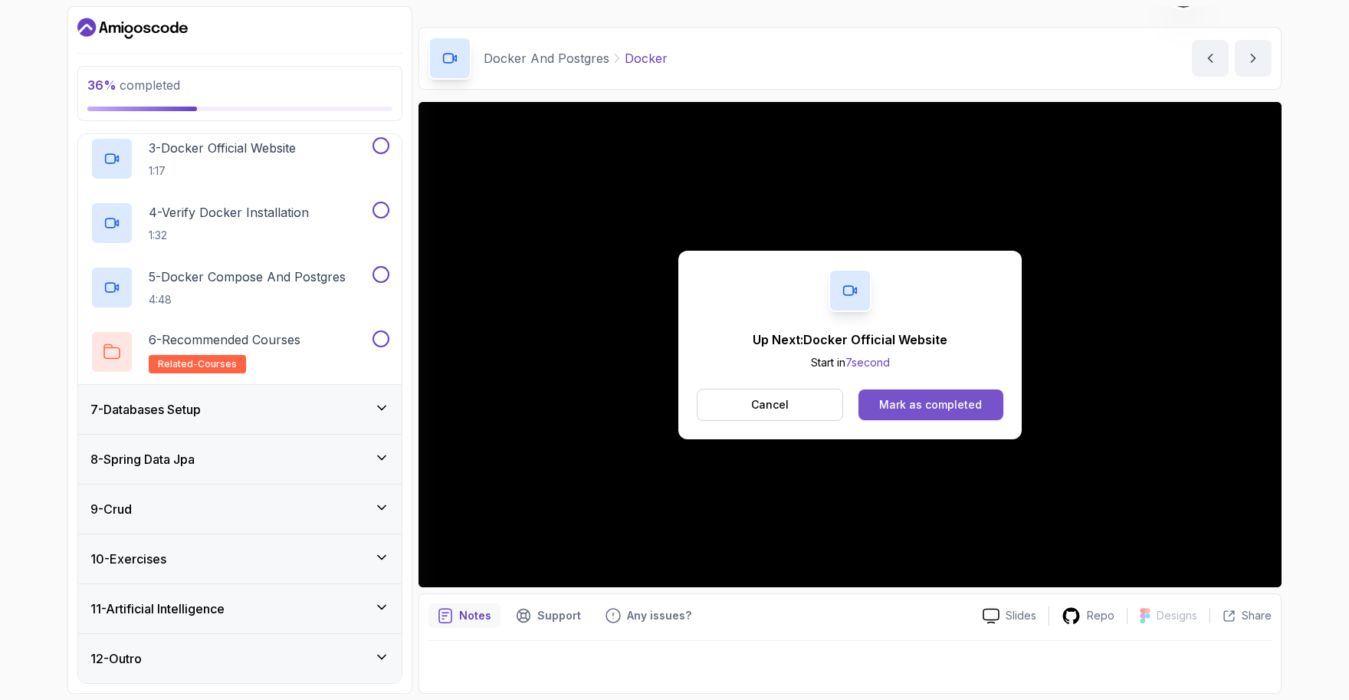
click at [661, 413] on button "Mark as completed" at bounding box center [930, 404] width 145 height 31
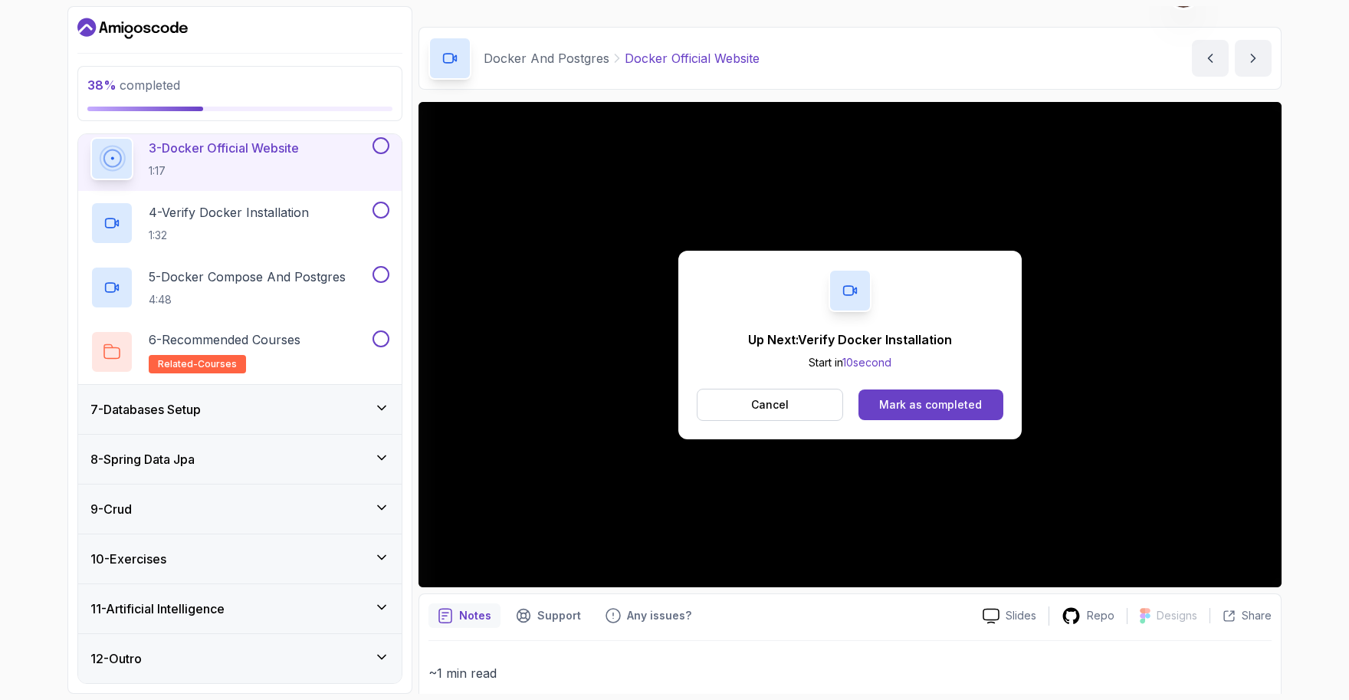
click at [661, 228] on div "Up Next: Verify Docker Installation Start in 10 second Cancel Mark as completed" at bounding box center [849, 344] width 863 height 485
click at [661, 393] on button "Mark as completed" at bounding box center [930, 404] width 145 height 31
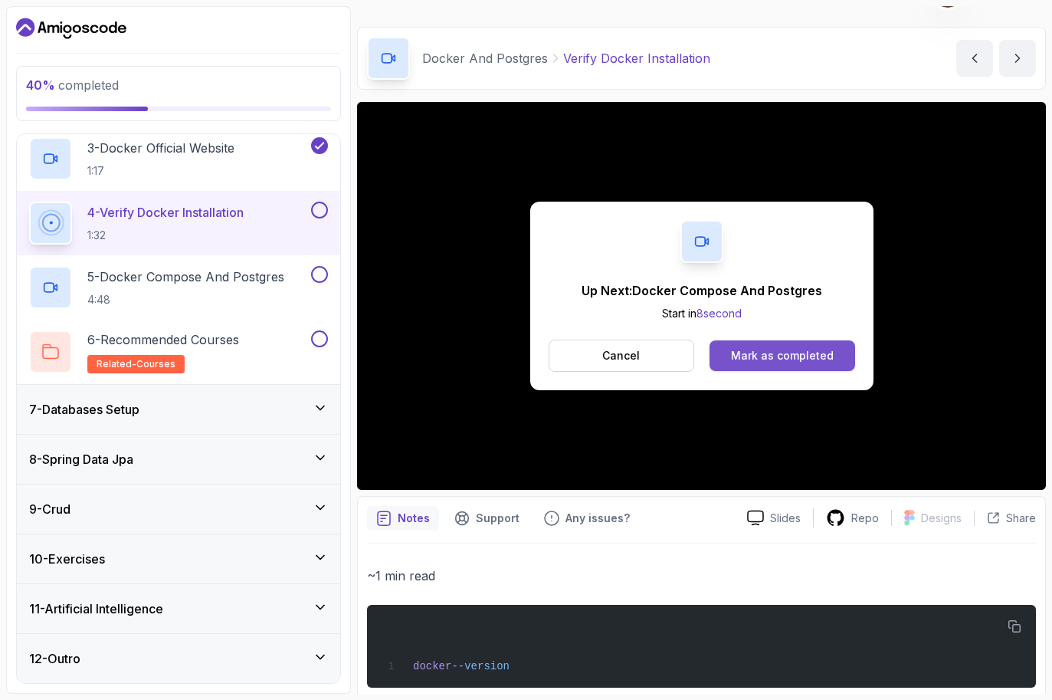
click at [661, 356] on div "Mark as completed" at bounding box center [782, 355] width 103 height 15
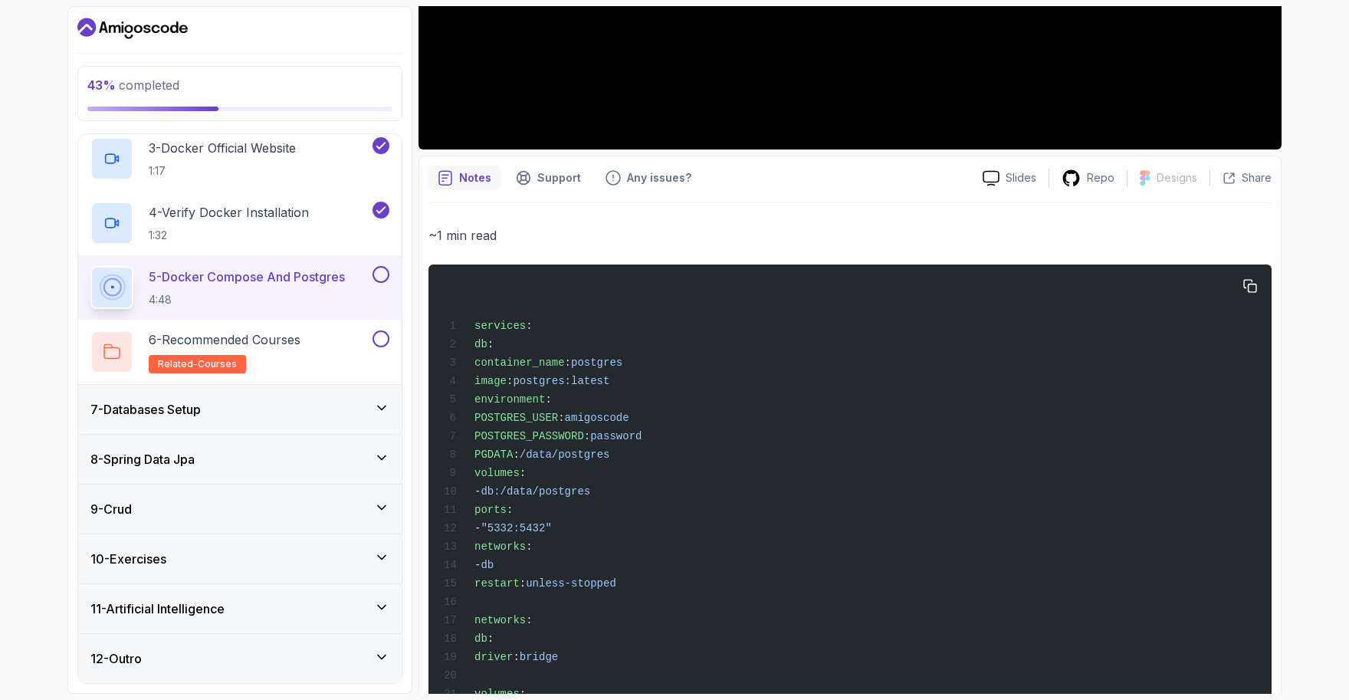
scroll to position [560, 0]
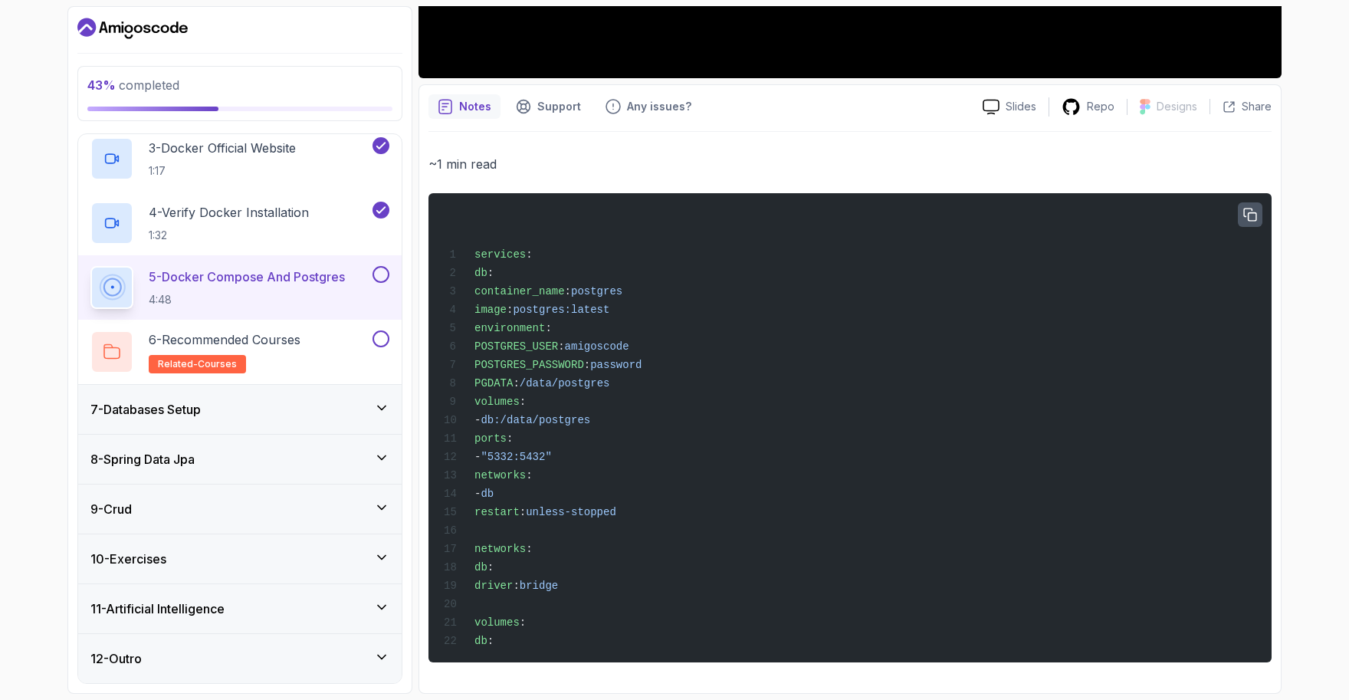
click at [661, 208] on icon "button" at bounding box center [1250, 215] width 14 height 14
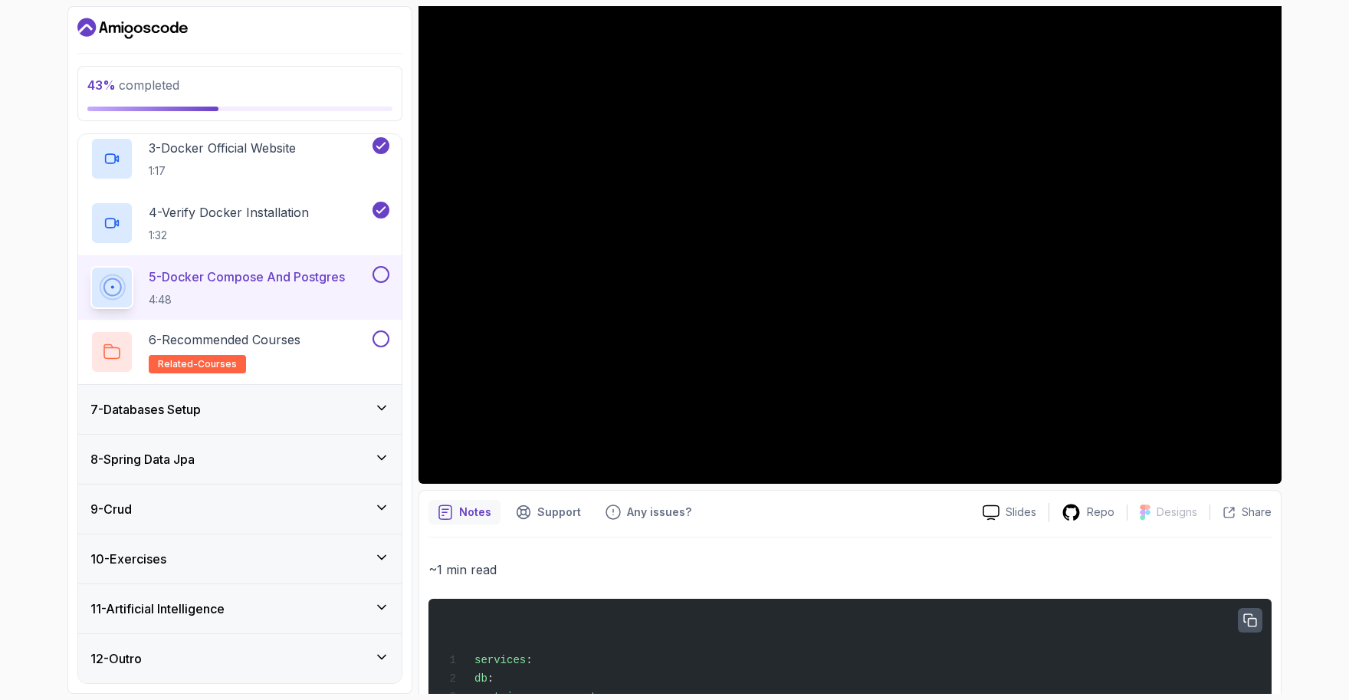
scroll to position [0, 0]
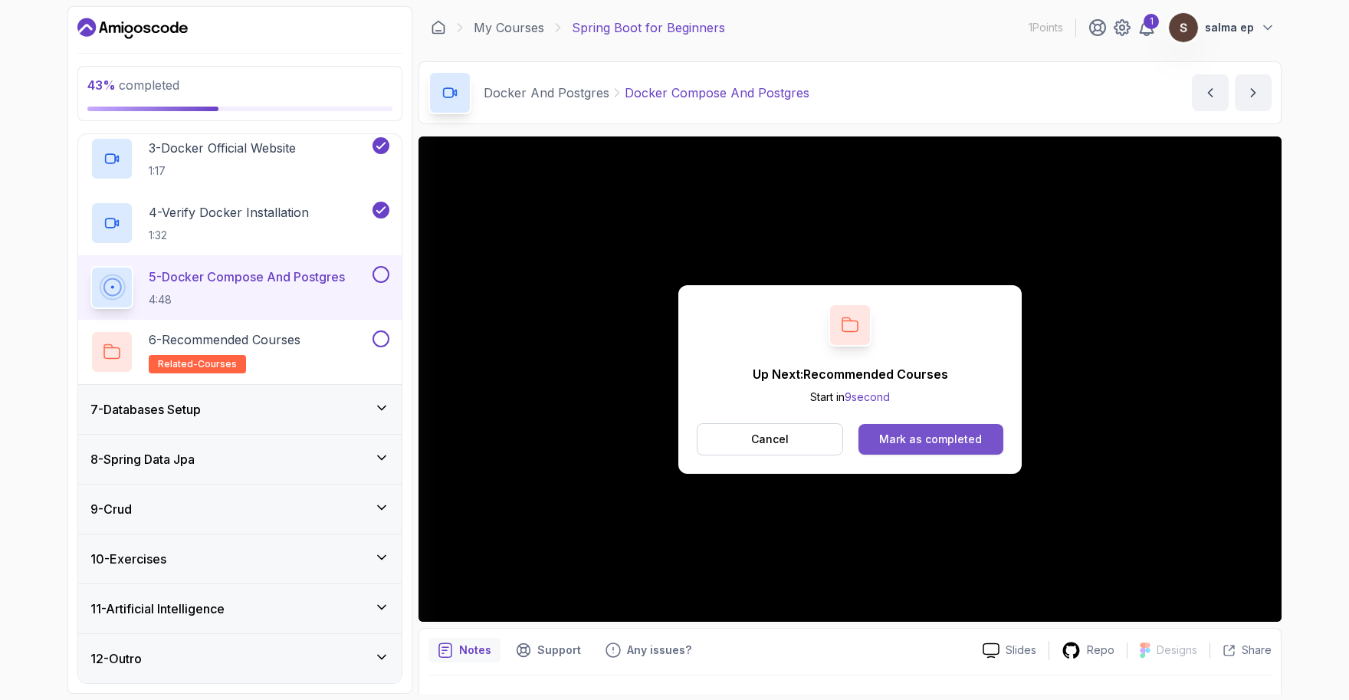
click at [661, 444] on div "Mark as completed" at bounding box center [930, 438] width 103 height 15
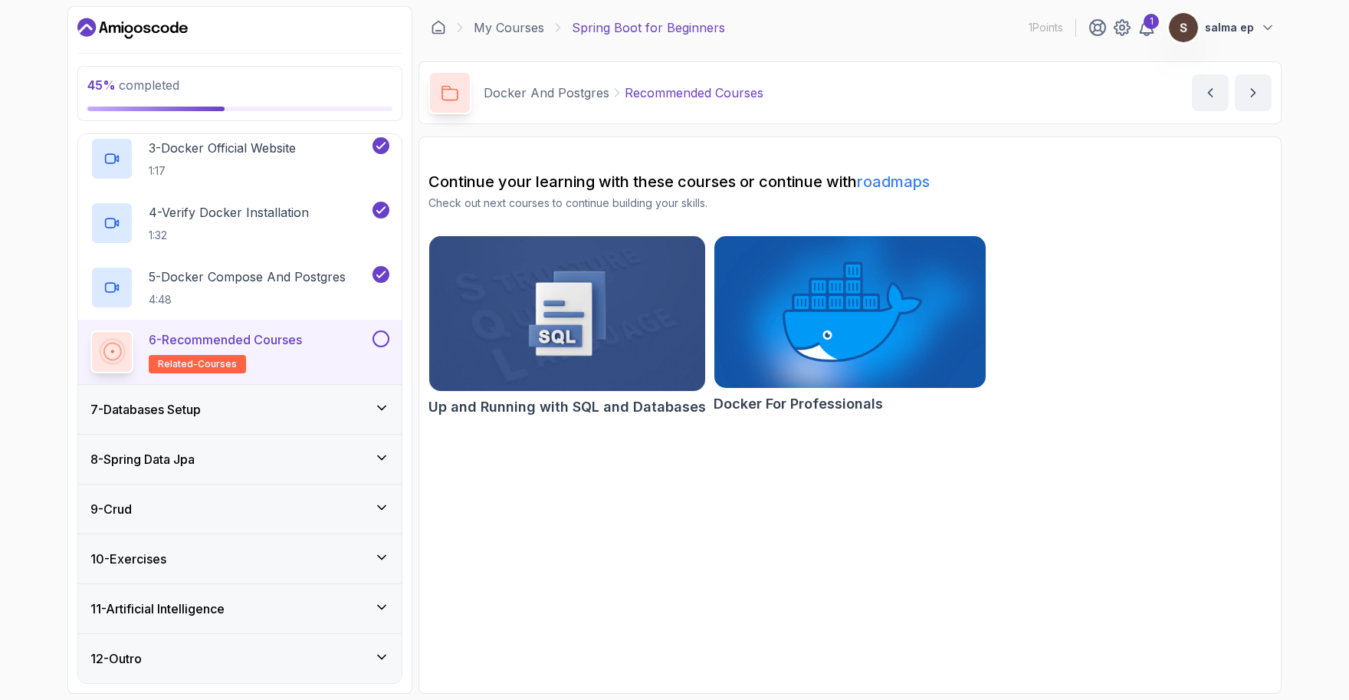
click at [384, 337] on button at bounding box center [380, 338] width 17 height 17
click at [376, 402] on icon at bounding box center [381, 407] width 15 height 15
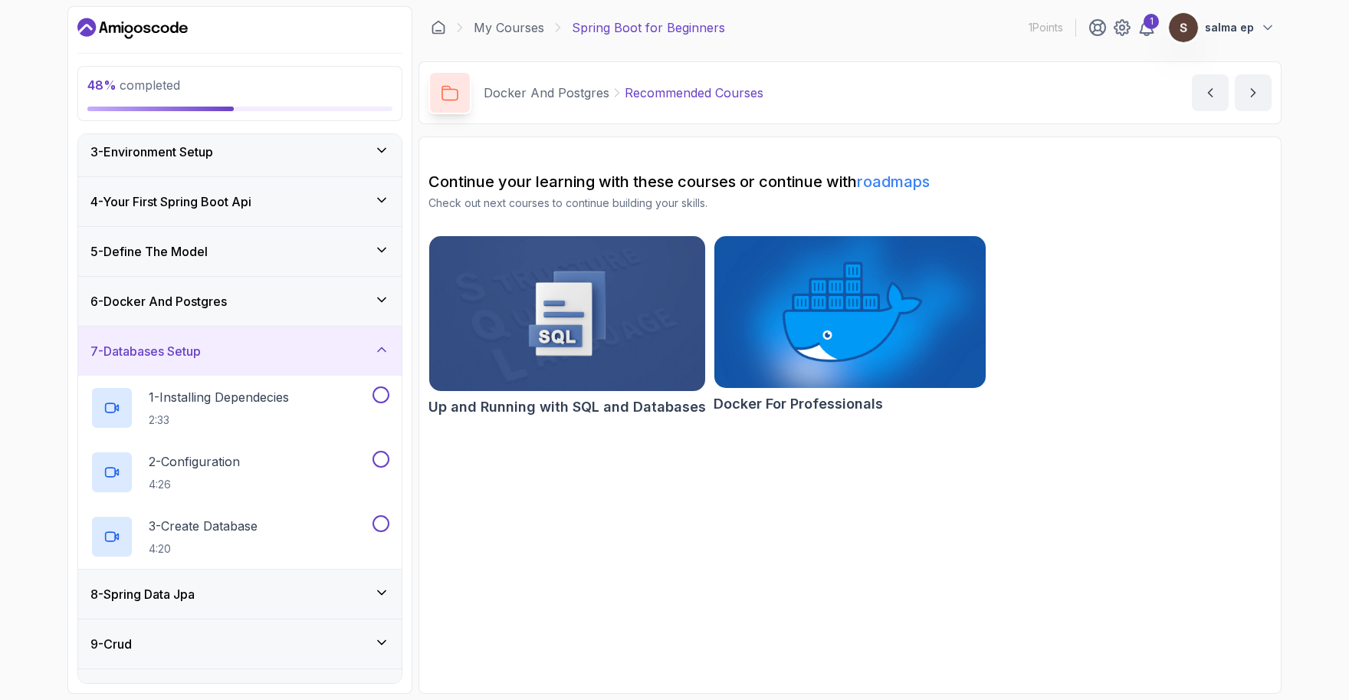
scroll to position [109, 0]
click at [289, 386] on p "1 - Installing Dependecies" at bounding box center [219, 394] width 140 height 18
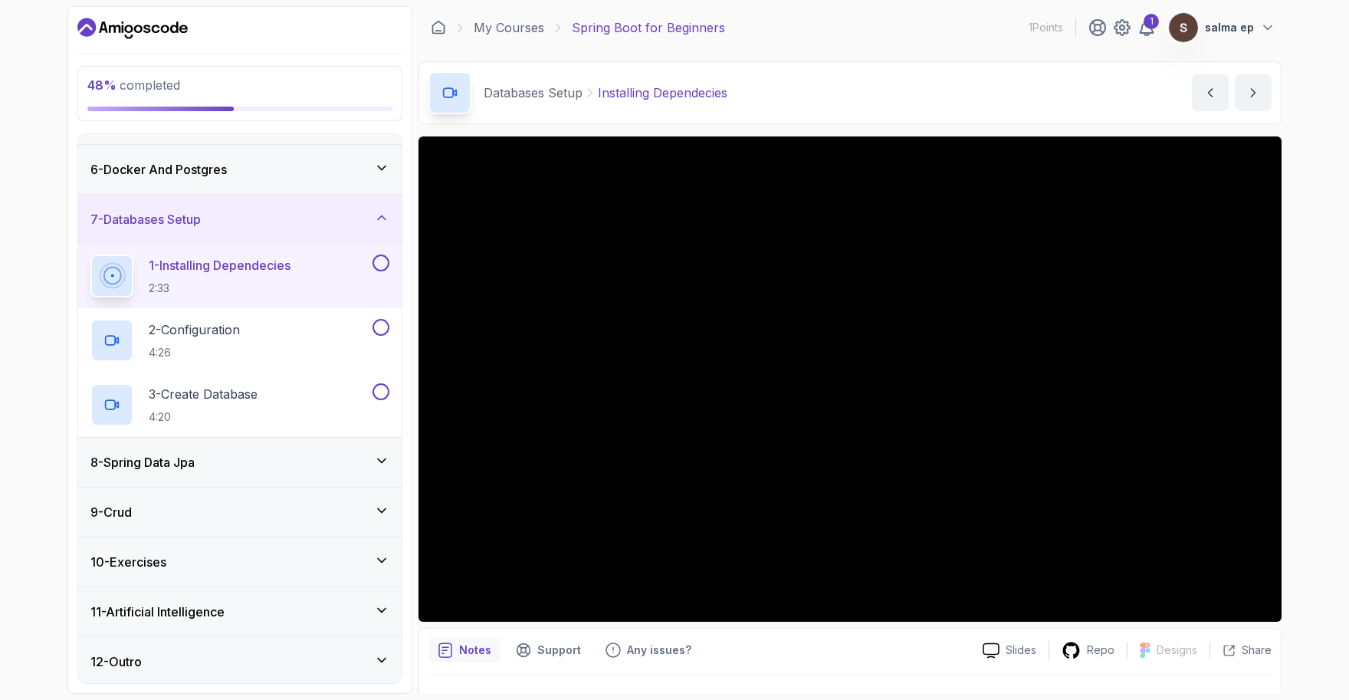
scroll to position [241, 0]
click at [313, 306] on div "2 - Configuration 4:26" at bounding box center [239, 337] width 323 height 64
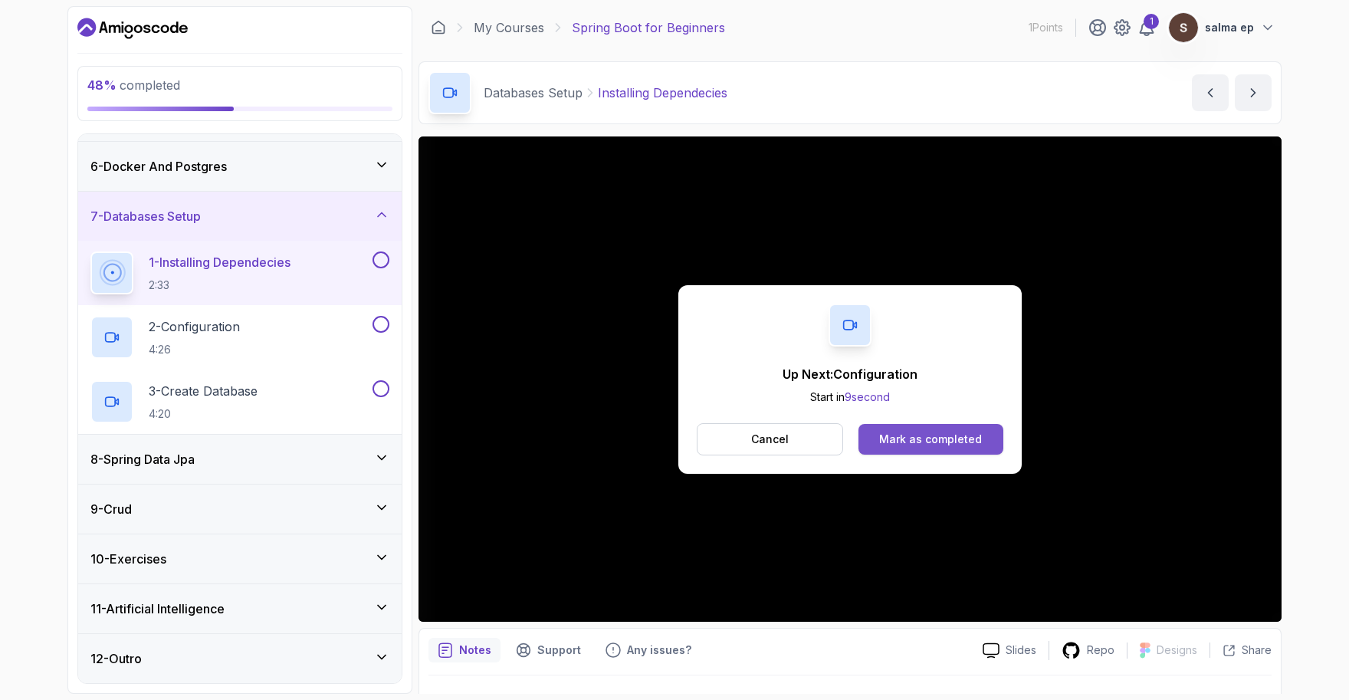
click at [661, 451] on button "Mark as completed" at bounding box center [930, 439] width 145 height 31
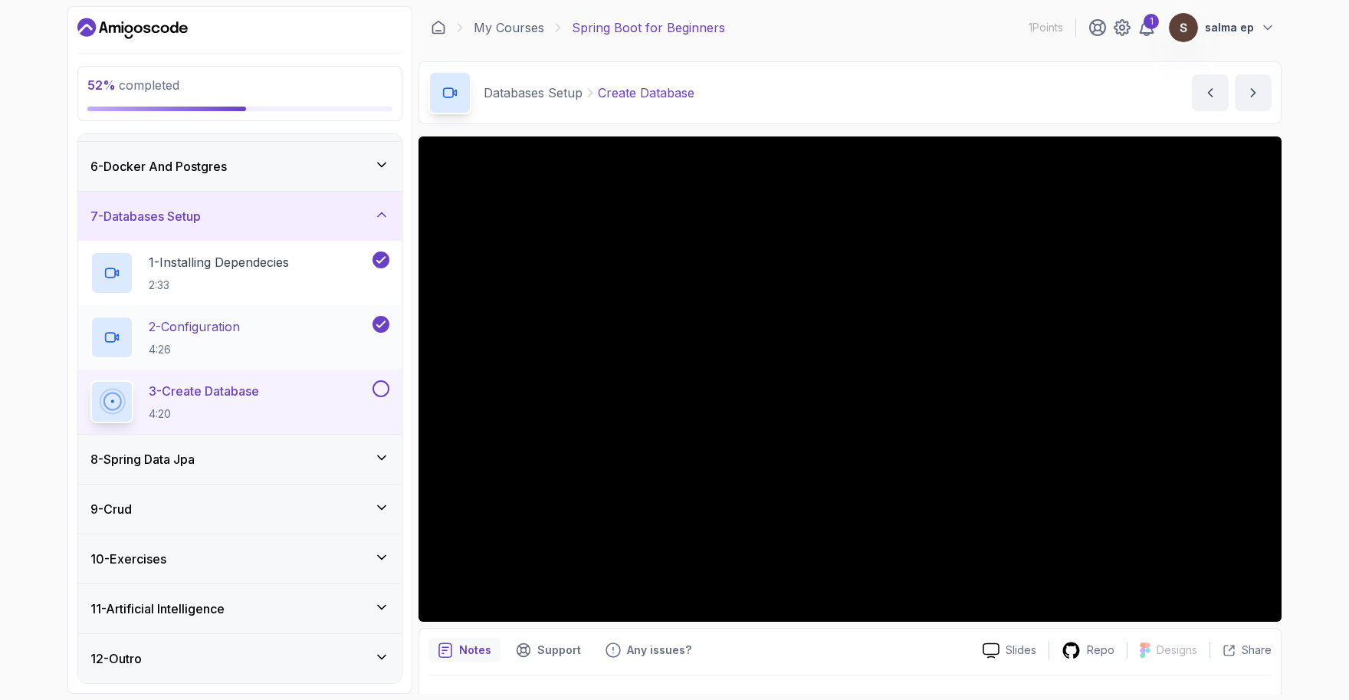
click at [223, 323] on p "2 - Configuration" at bounding box center [194, 326] width 91 height 18
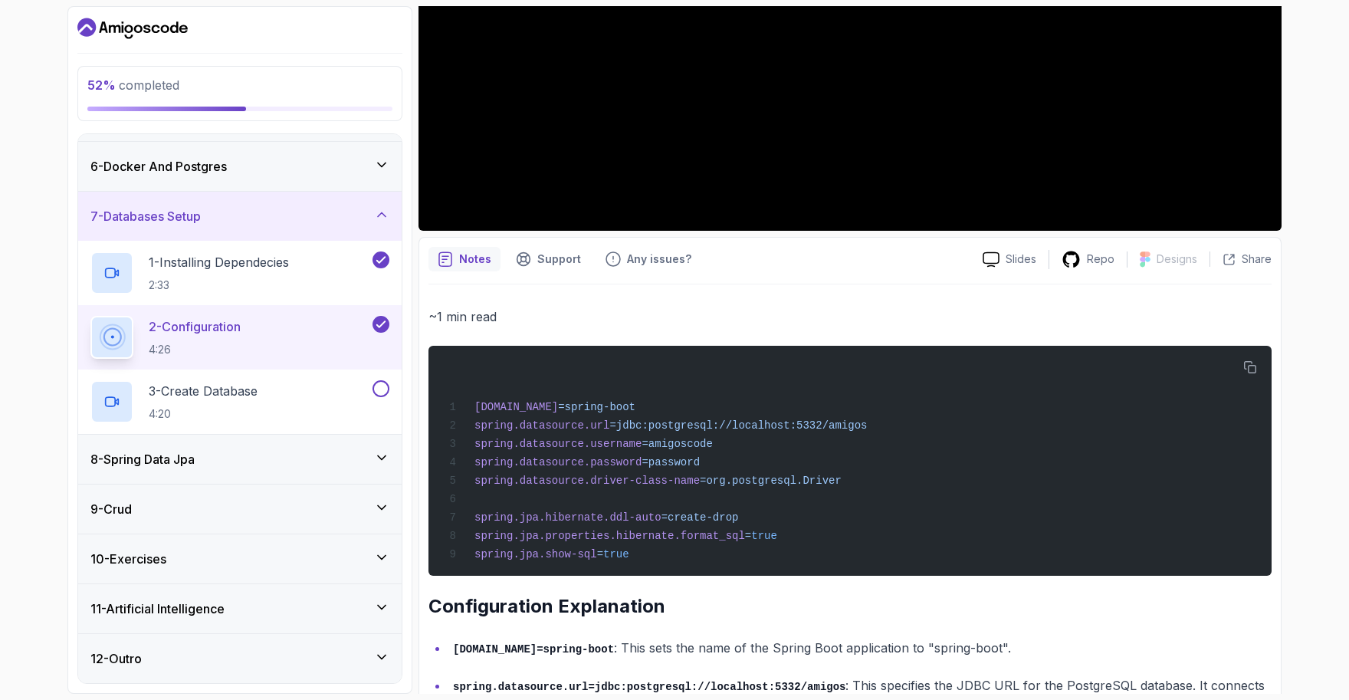
scroll to position [392, 0]
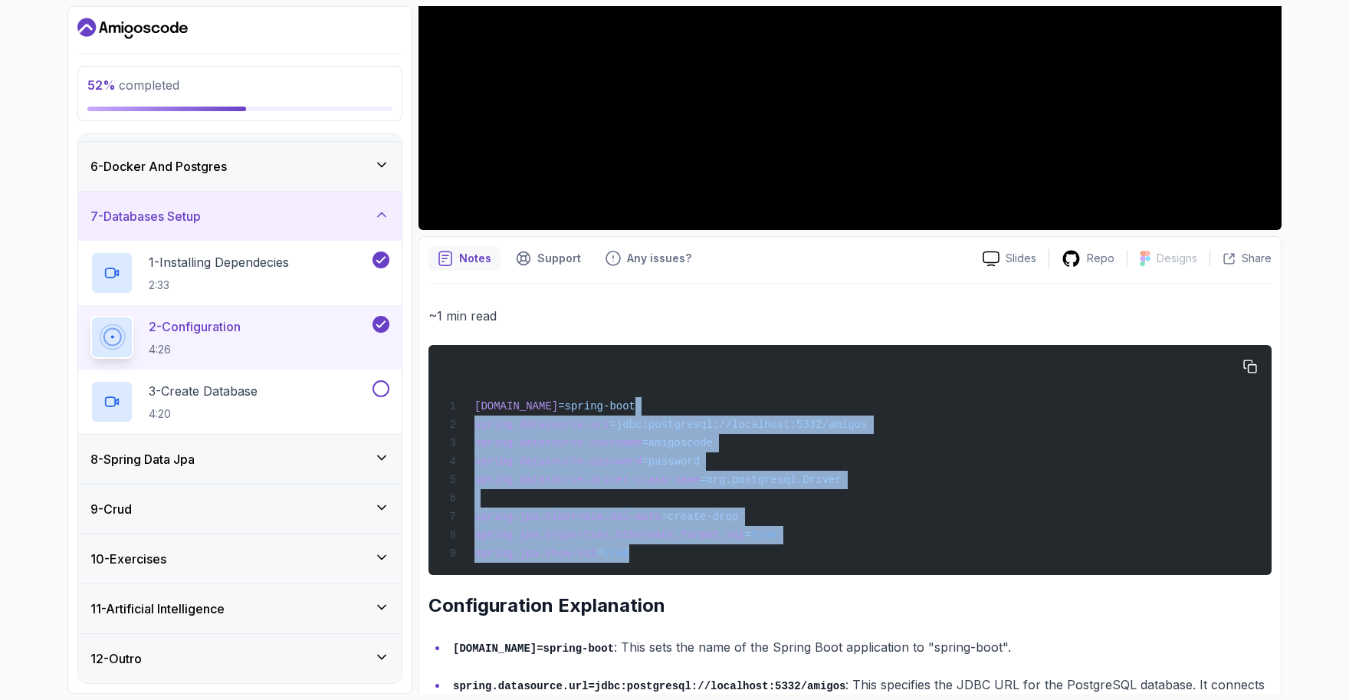
drag, startPoint x: 687, startPoint y: 556, endPoint x: 812, endPoint y: 408, distance: 192.5
click at [661, 408] on div "spring.application.name =spring-boot spring.datasource.url =jdbc:postgresql://l…" at bounding box center [850, 460] width 818 height 212
click at [661, 362] on icon "button" at bounding box center [1250, 367] width 14 height 14
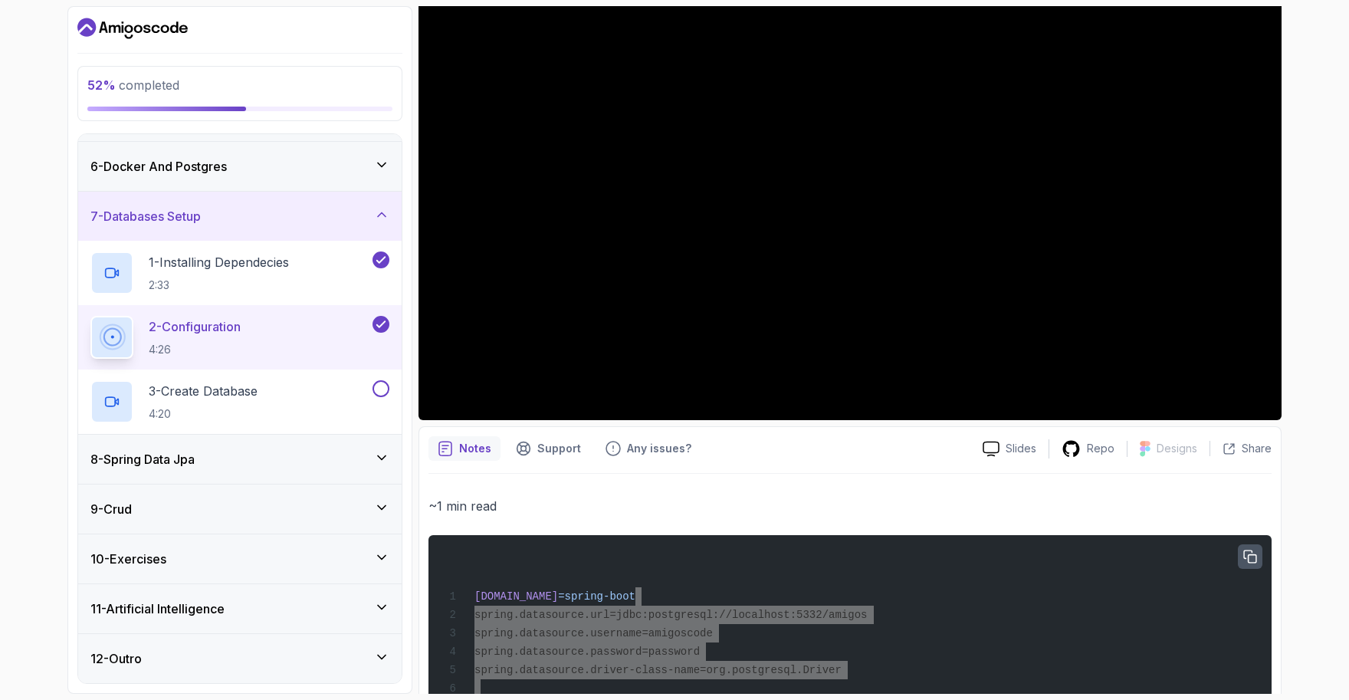
scroll to position [0, 0]
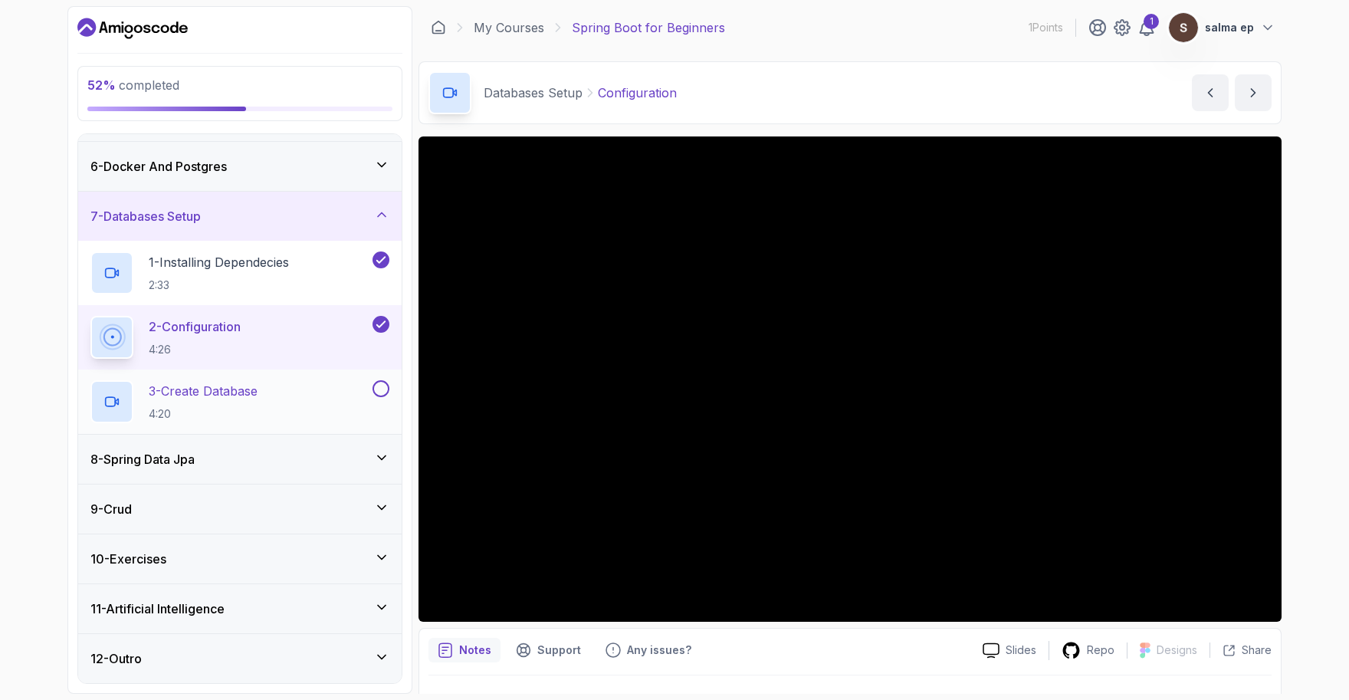
click at [314, 385] on div "3 - Create Database 4:20" at bounding box center [229, 401] width 279 height 43
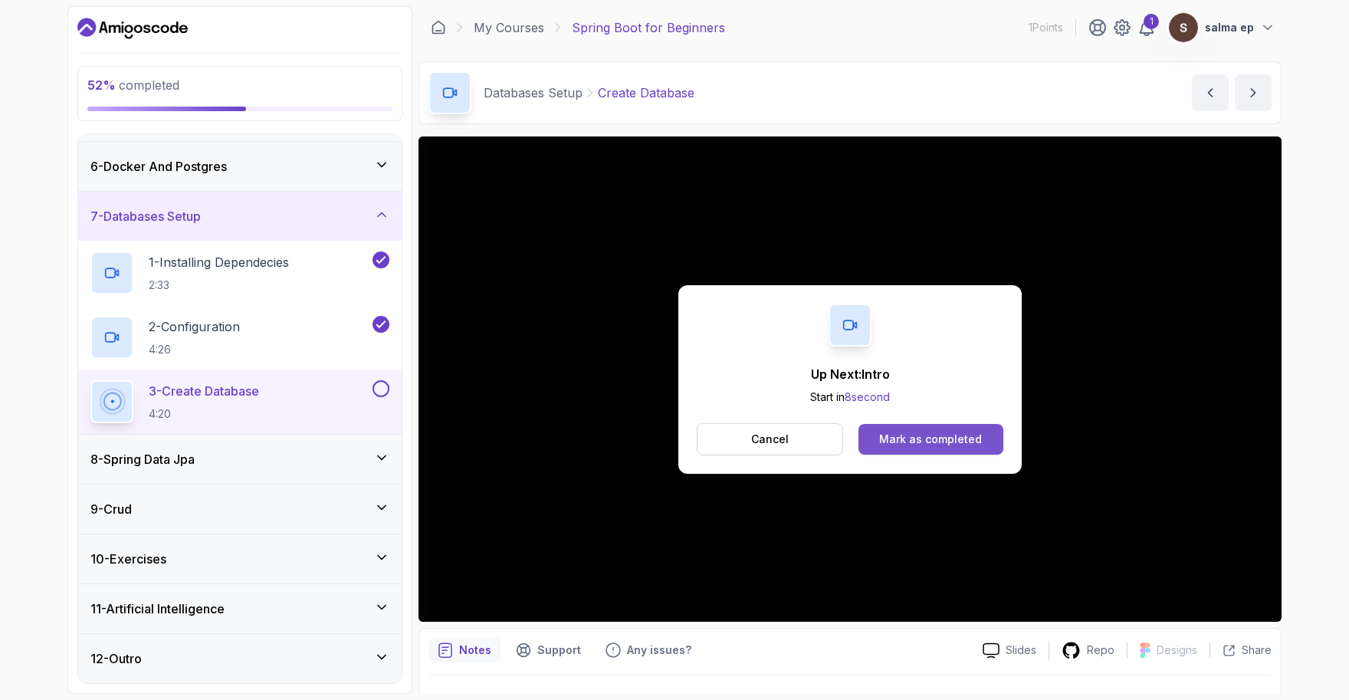
click at [661, 439] on div "Mark as completed" at bounding box center [930, 438] width 103 height 15
